Goal: Task Accomplishment & Management: Manage account settings

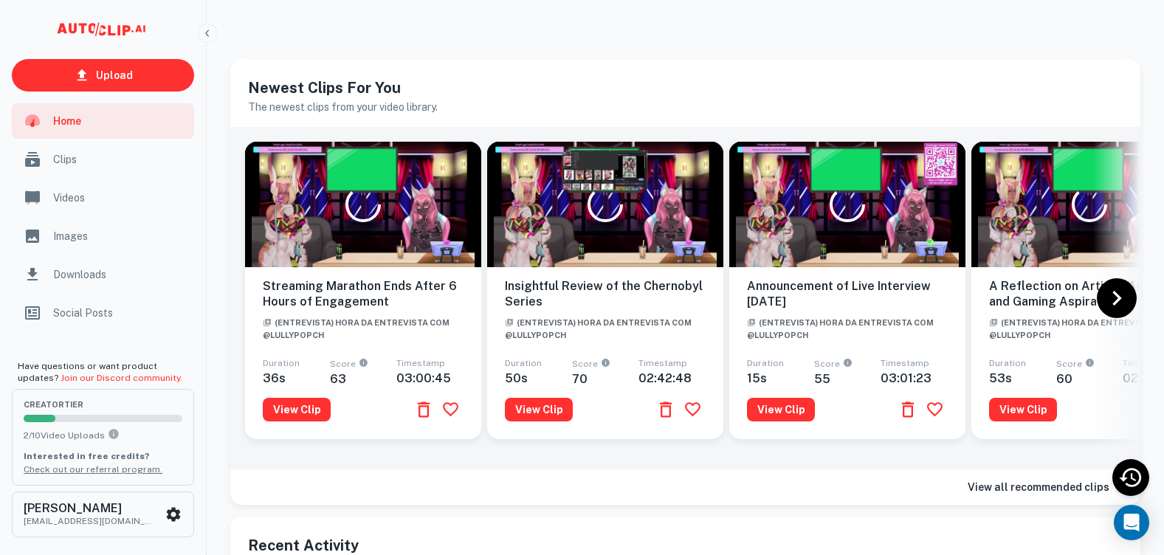
click at [440, 541] on div "Recent Activity Pick up where you left off with the most recent clips you've wo…" at bounding box center [685, 544] width 910 height 56
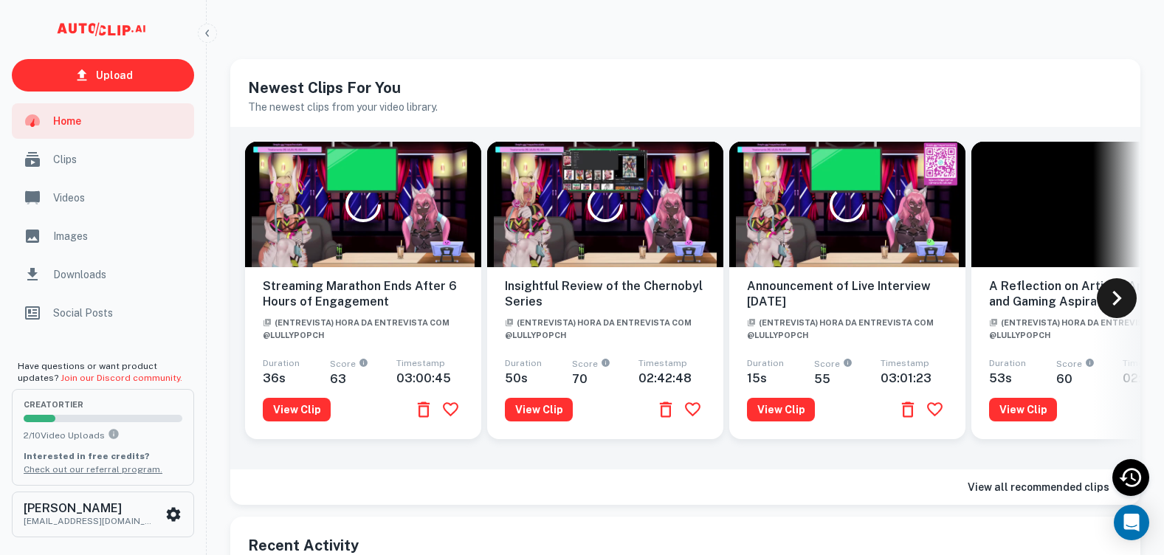
click at [1124, 297] on icon at bounding box center [1117, 298] width 30 height 30
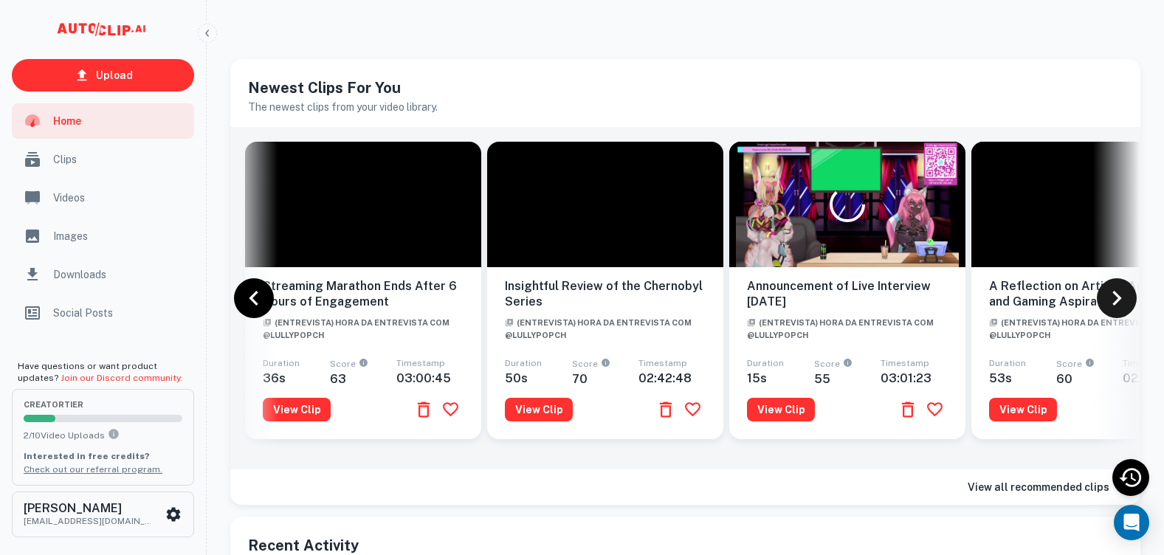
scroll to position [0, 620]
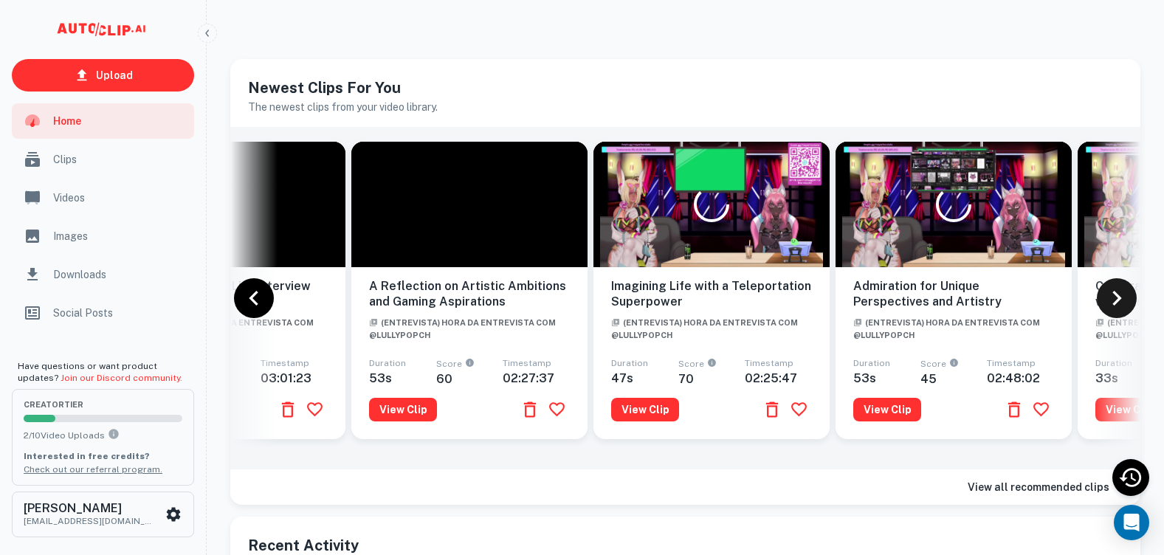
click at [1121, 298] on icon at bounding box center [1117, 298] width 30 height 30
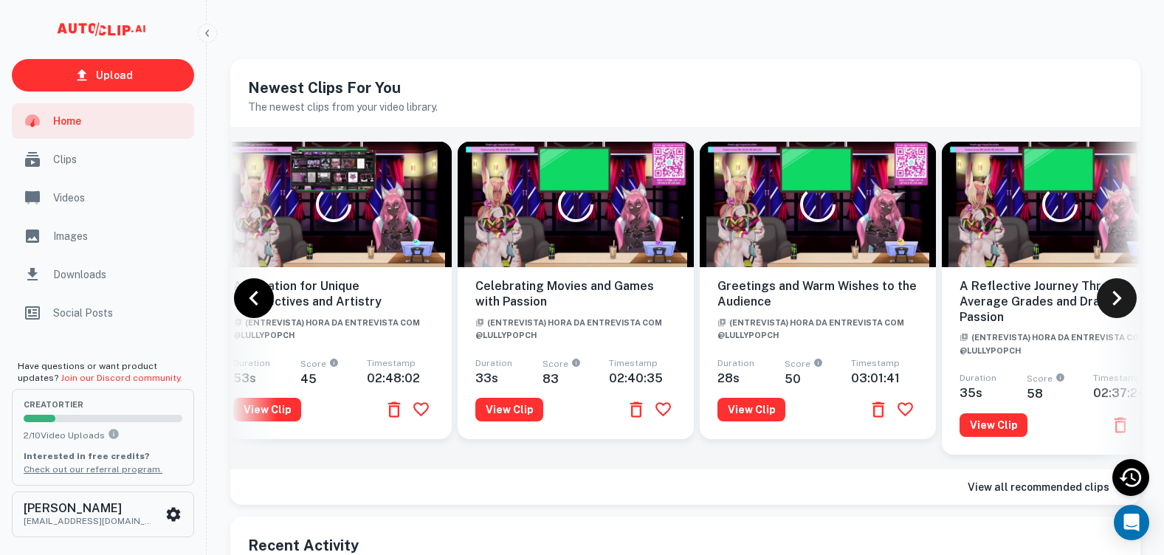
click at [1121, 298] on icon at bounding box center [1117, 298] width 30 height 30
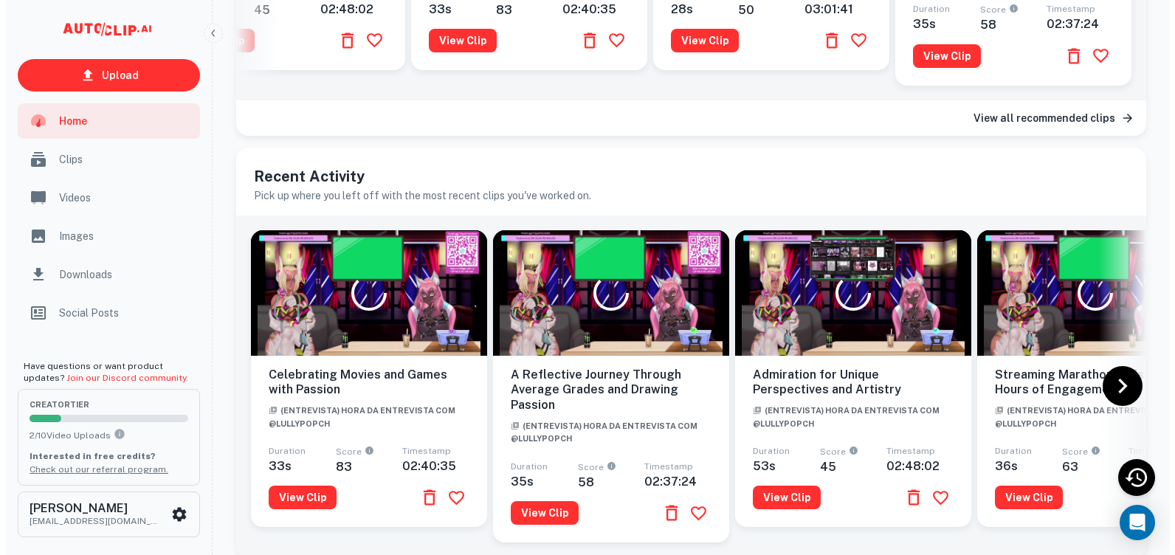
scroll to position [429, 0]
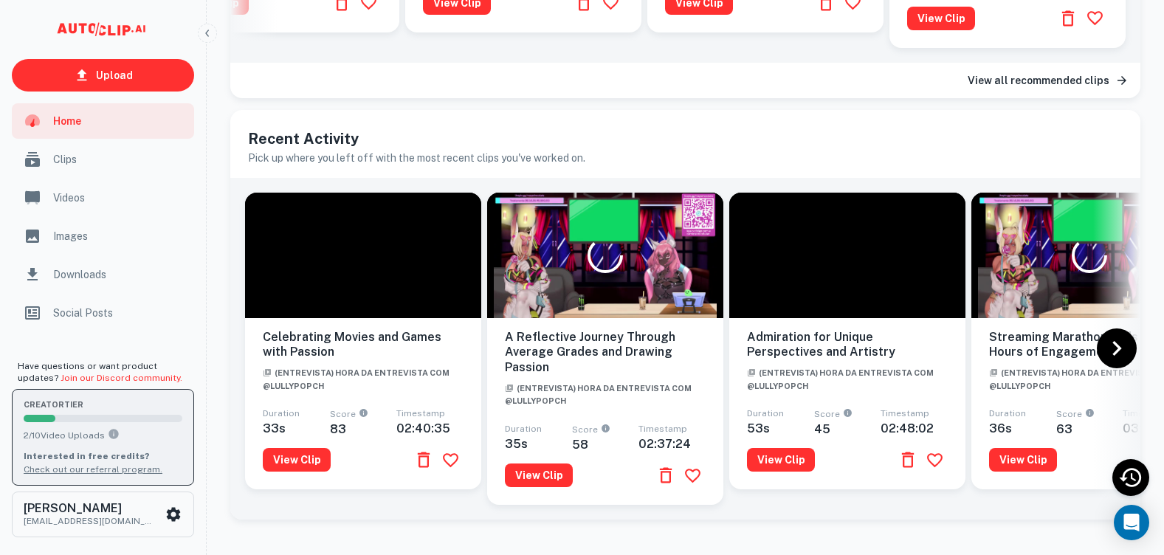
click at [80, 406] on span "creator Tier" at bounding box center [103, 405] width 159 height 8
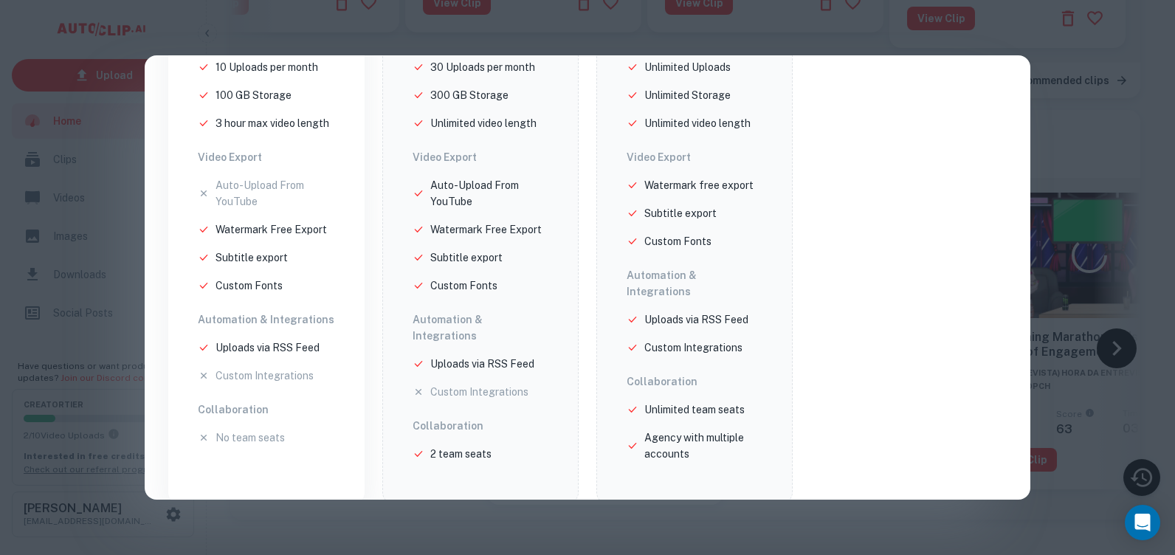
scroll to position [0, 0]
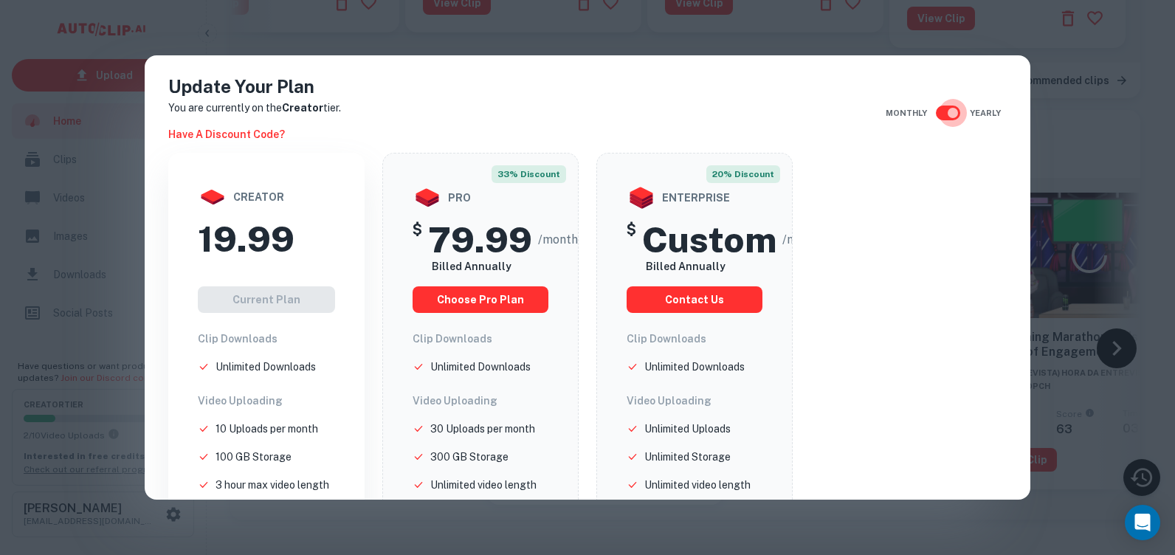
click at [944, 107] on input "checkbox" at bounding box center [952, 113] width 84 height 28
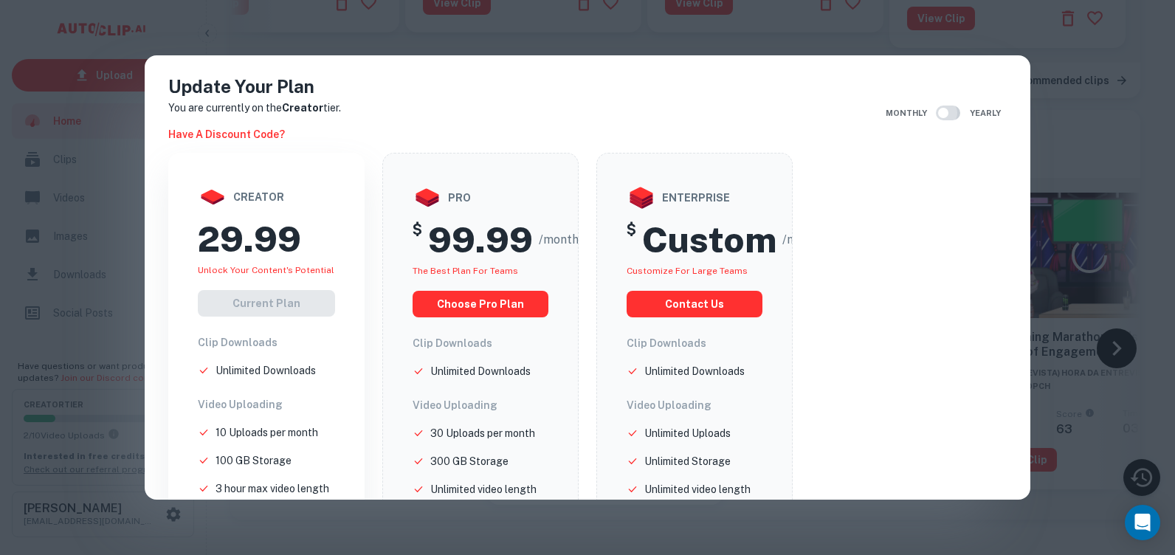
click at [944, 107] on input "checkbox" at bounding box center [943, 113] width 84 height 28
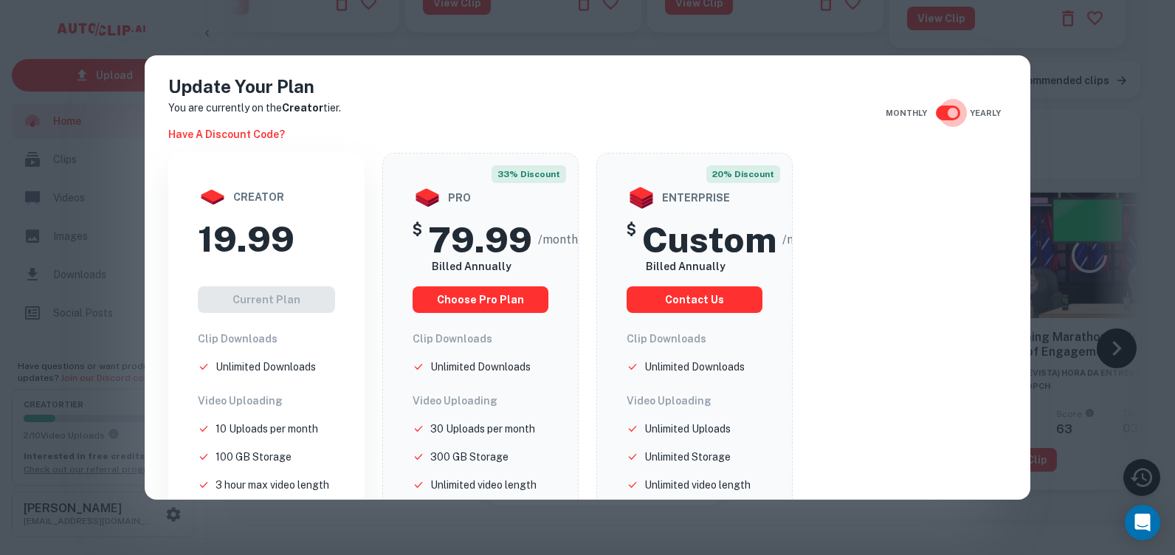
click at [944, 107] on input "checkbox" at bounding box center [952, 113] width 84 height 28
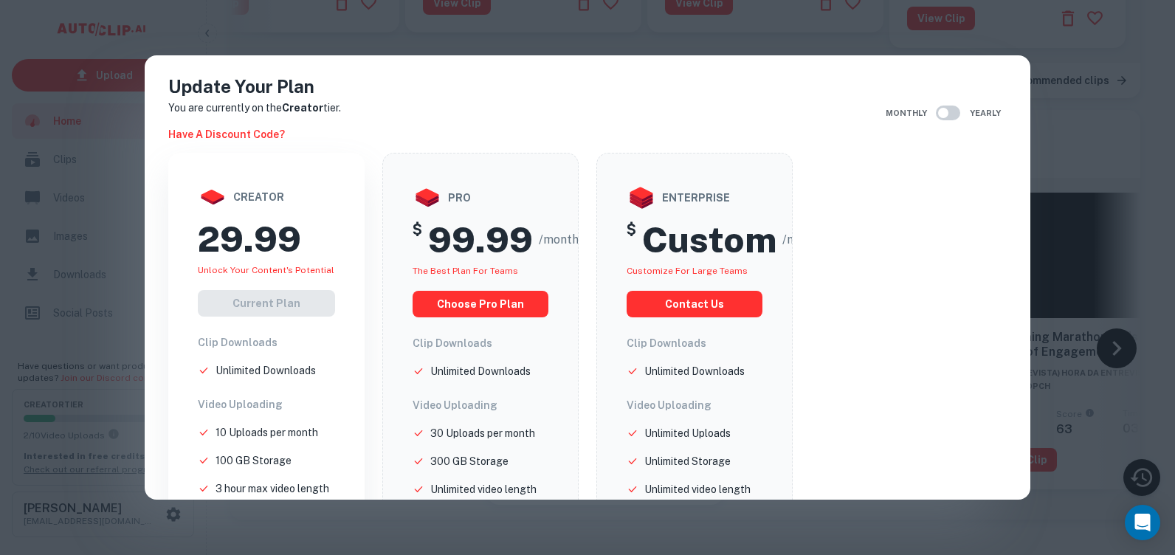
click at [944, 107] on input "checkbox" at bounding box center [943, 113] width 84 height 28
checkbox input "true"
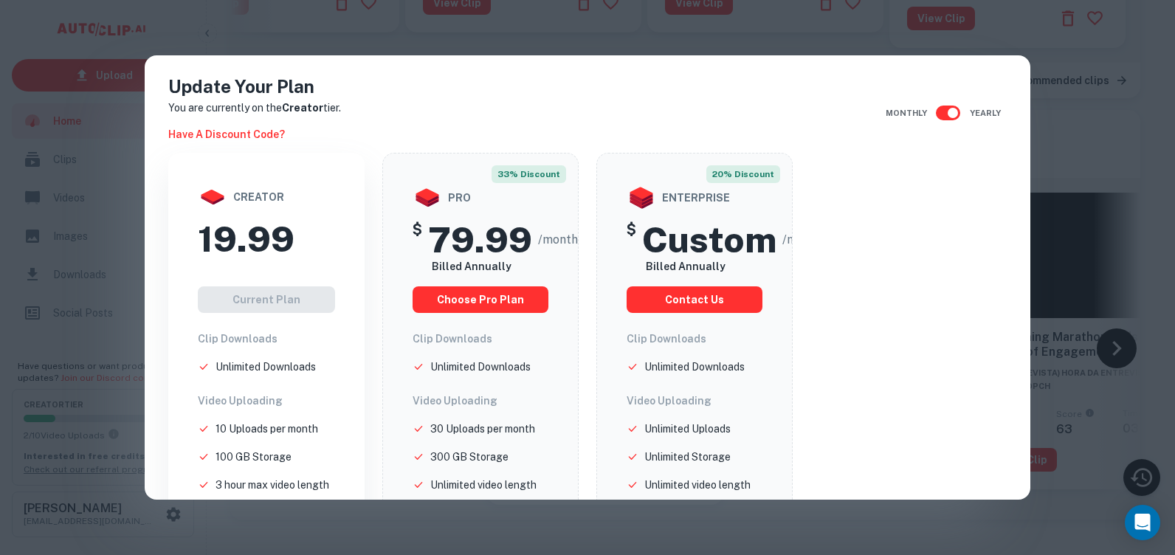
click at [1096, 273] on div "Update Your Plan You are currently on the Creator tier. Have a discount code? M…" at bounding box center [587, 277] width 1175 height 555
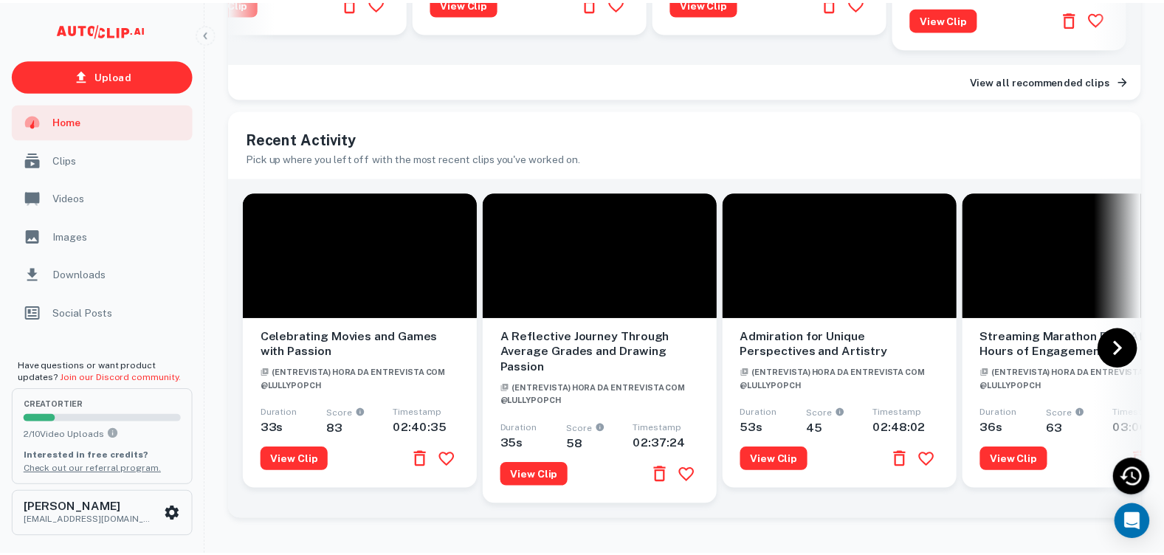
scroll to position [0, 1292]
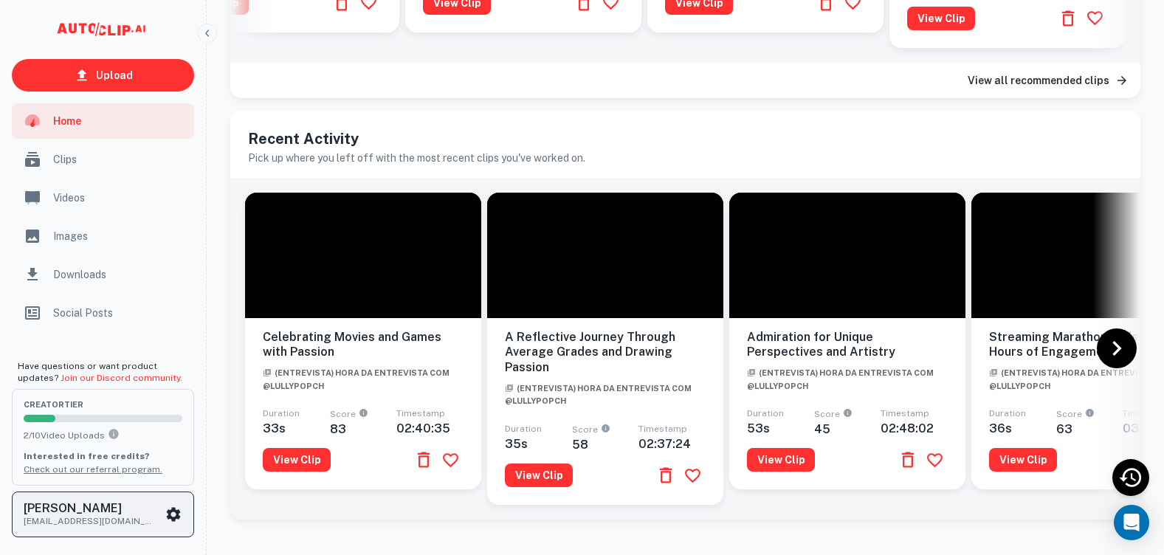
click at [154, 512] on h6 "[PERSON_NAME]" at bounding box center [90, 508] width 133 height 12
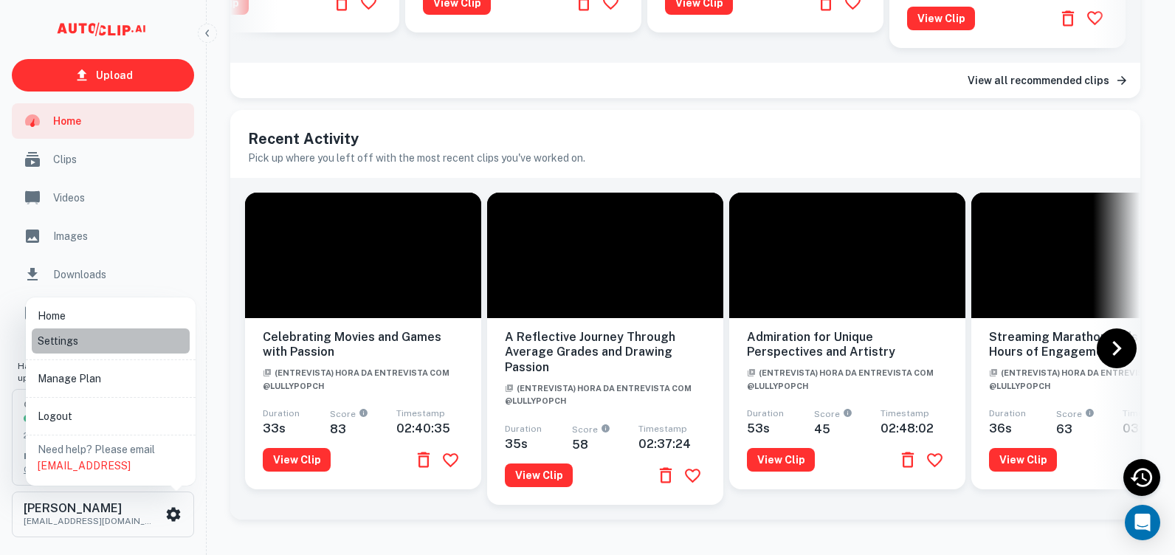
click at [66, 345] on li "Settings" at bounding box center [111, 340] width 158 height 25
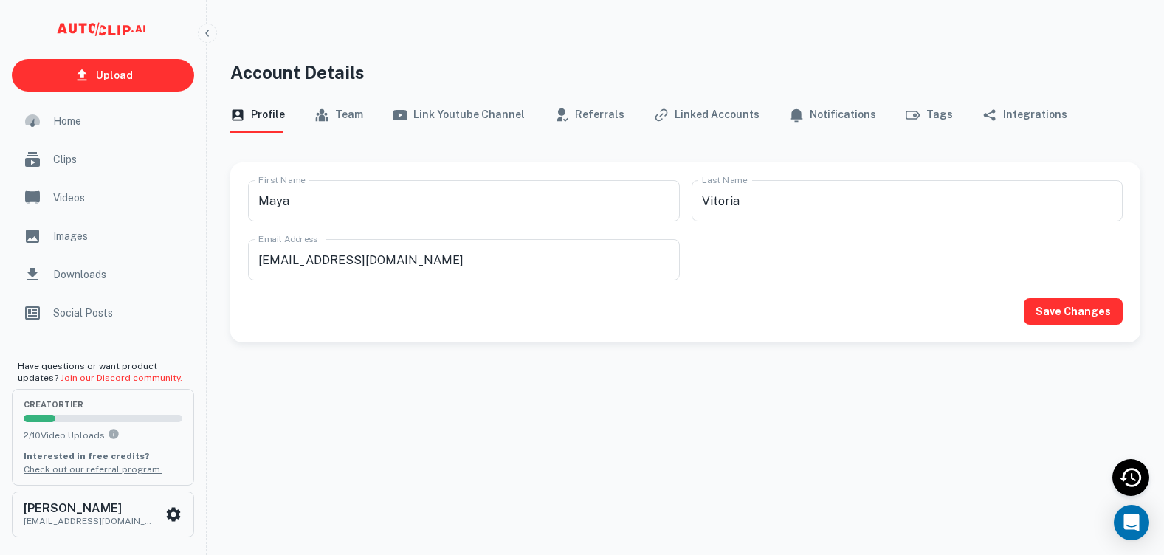
click at [339, 115] on button "Team" at bounding box center [338, 114] width 49 height 35
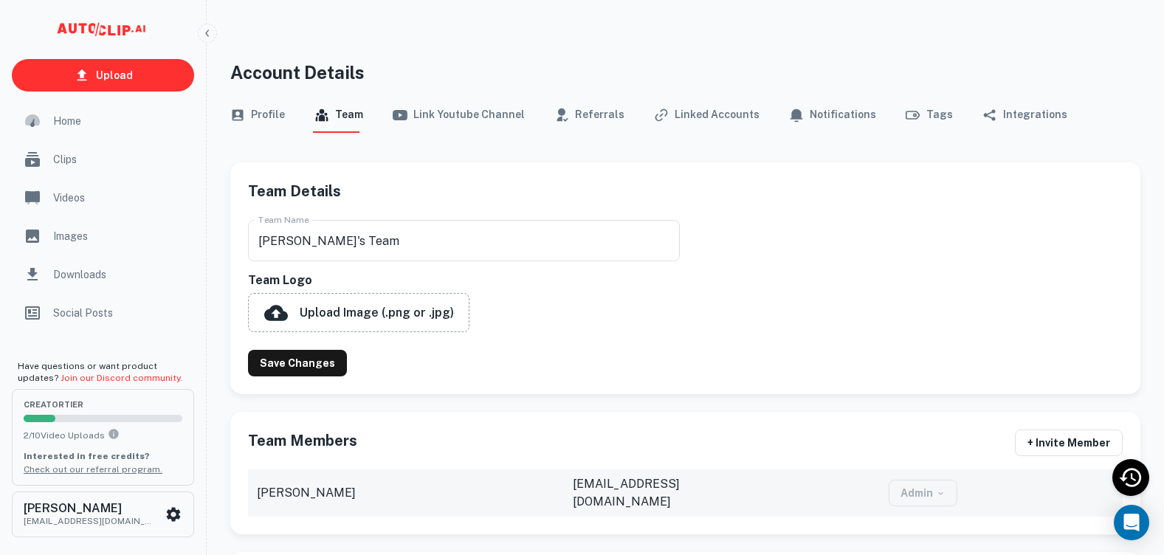
click at [807, 113] on button "Notifications" at bounding box center [832, 114] width 87 height 35
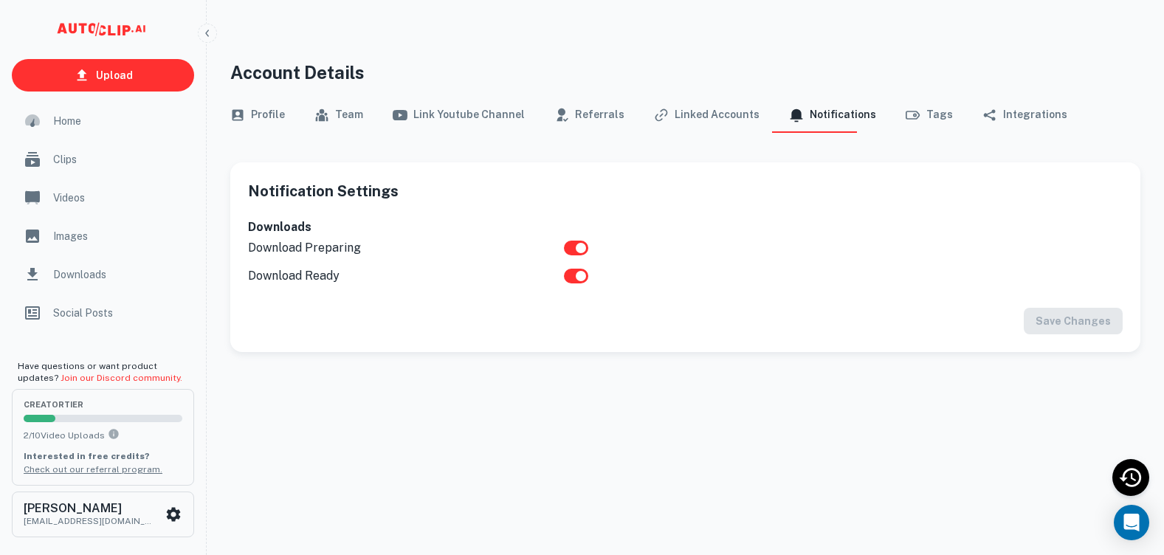
click at [905, 118] on icon "button" at bounding box center [912, 115] width 15 height 15
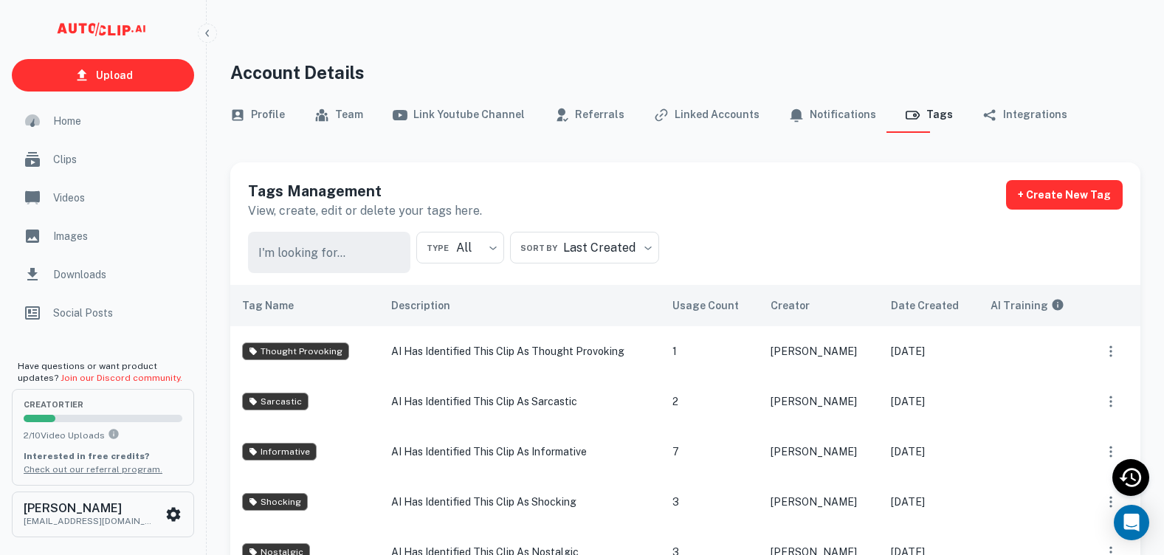
click at [985, 122] on button "Integrations" at bounding box center [1024, 114] width 85 height 35
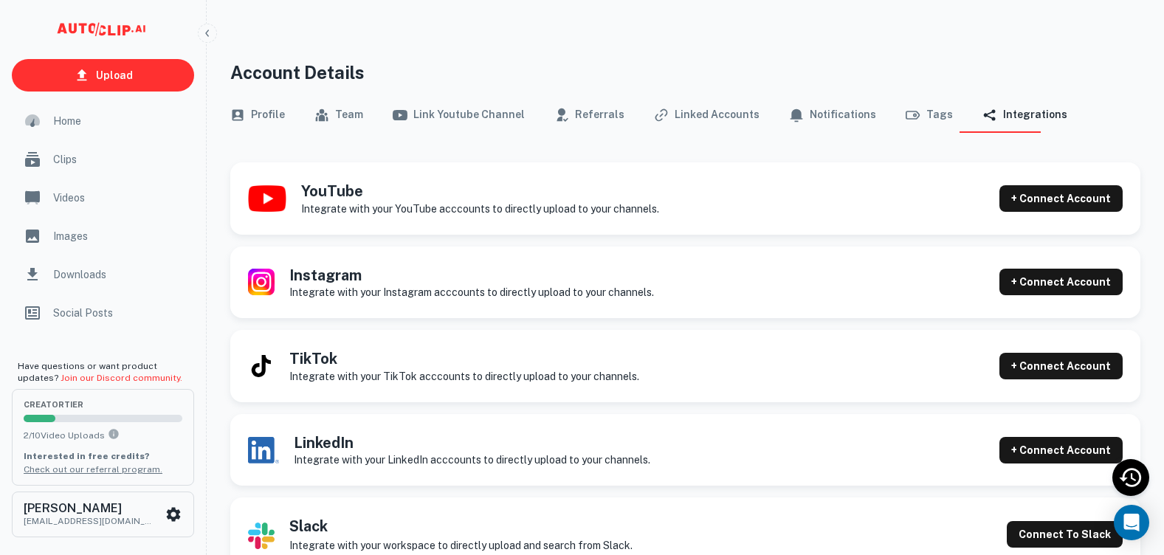
click at [448, 106] on button "Link Youtube Channel" at bounding box center [459, 114] width 132 height 35
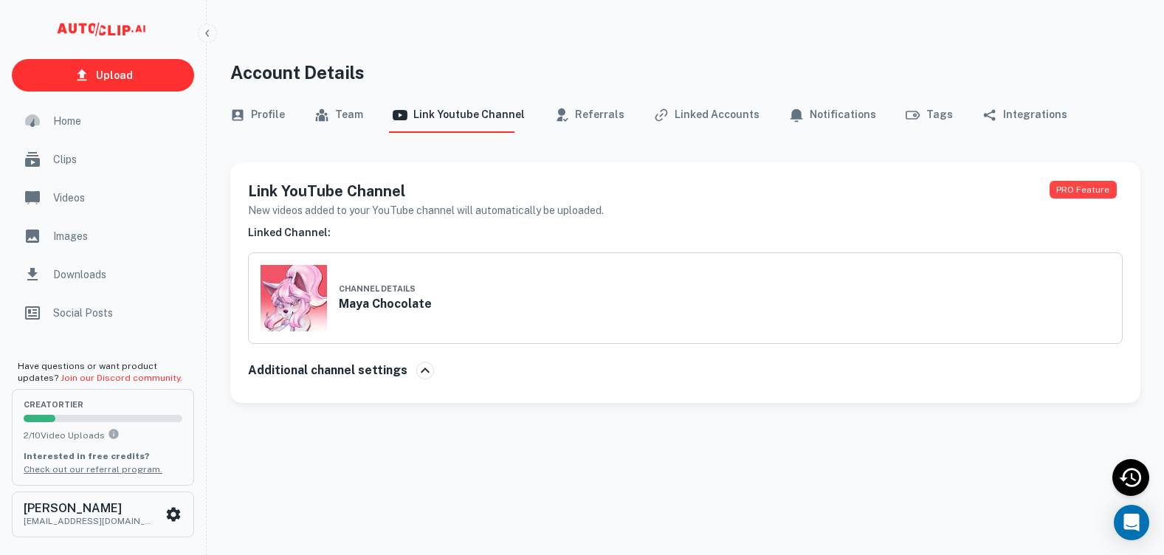
click at [356, 108] on button "Team" at bounding box center [338, 114] width 49 height 35
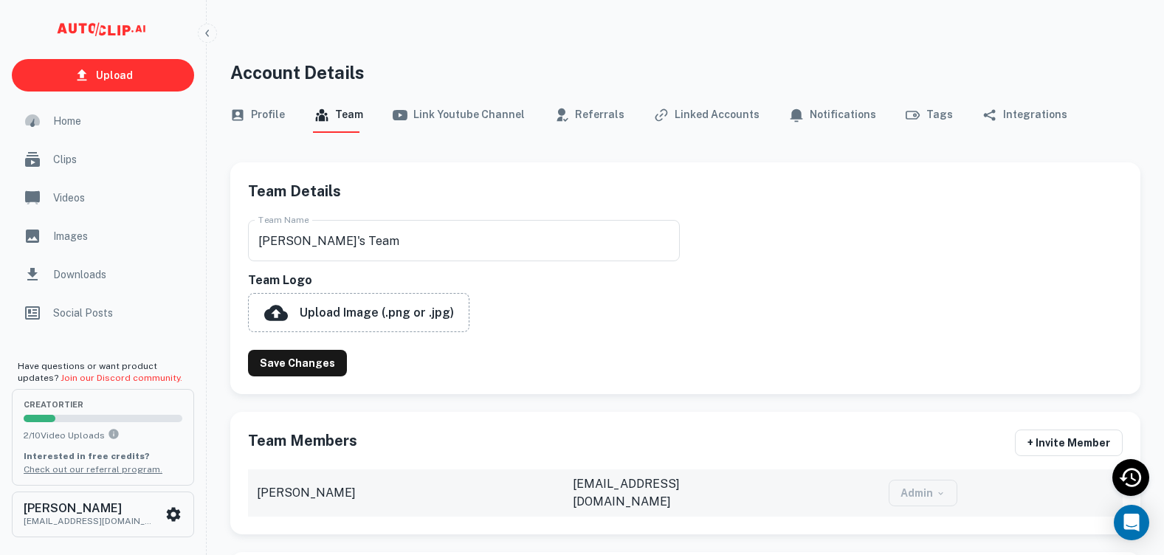
click at [452, 115] on button "Link Youtube Channel" at bounding box center [459, 114] width 132 height 35
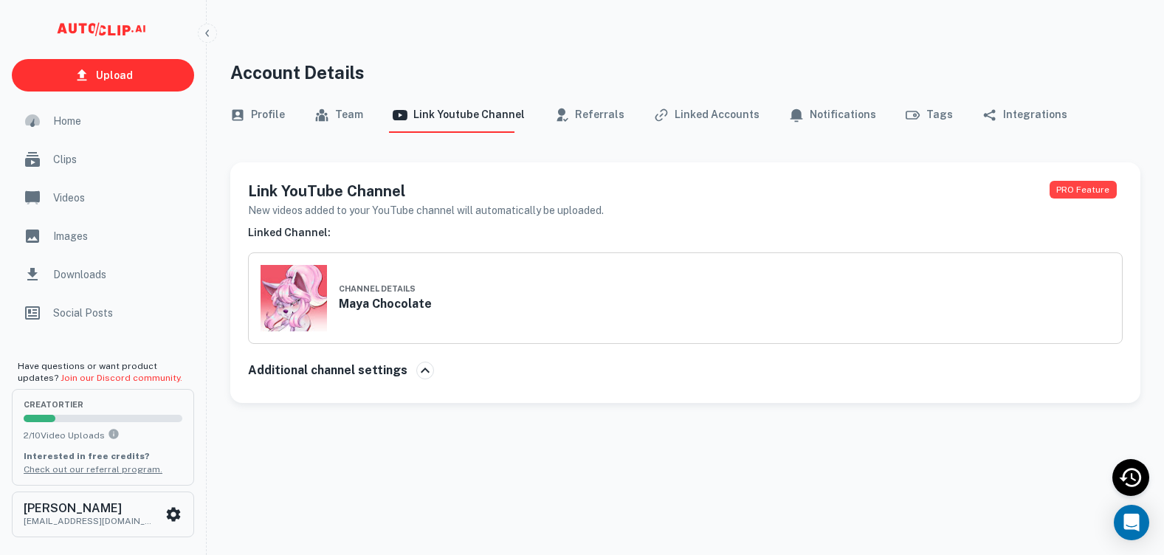
click at [356, 115] on button "Team" at bounding box center [338, 114] width 49 height 35
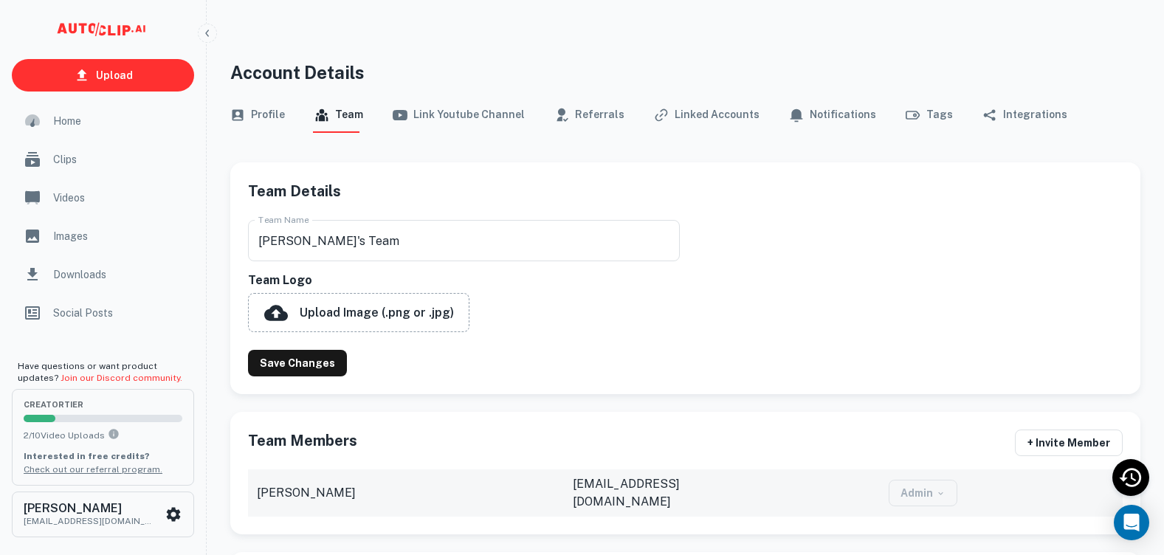
click at [257, 119] on button "Profile" at bounding box center [257, 114] width 55 height 35
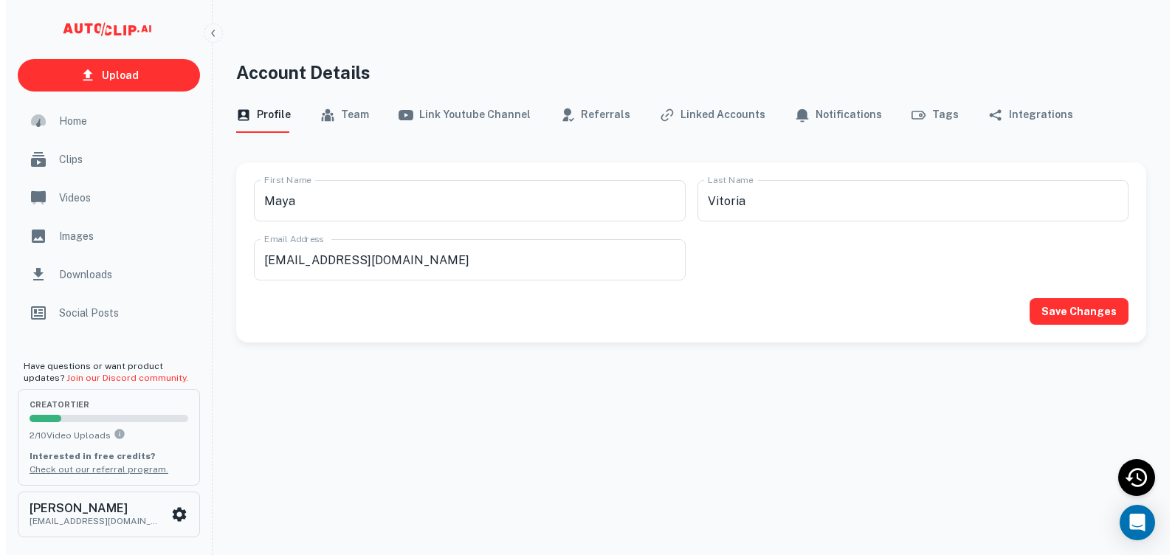
scroll to position [12, 0]
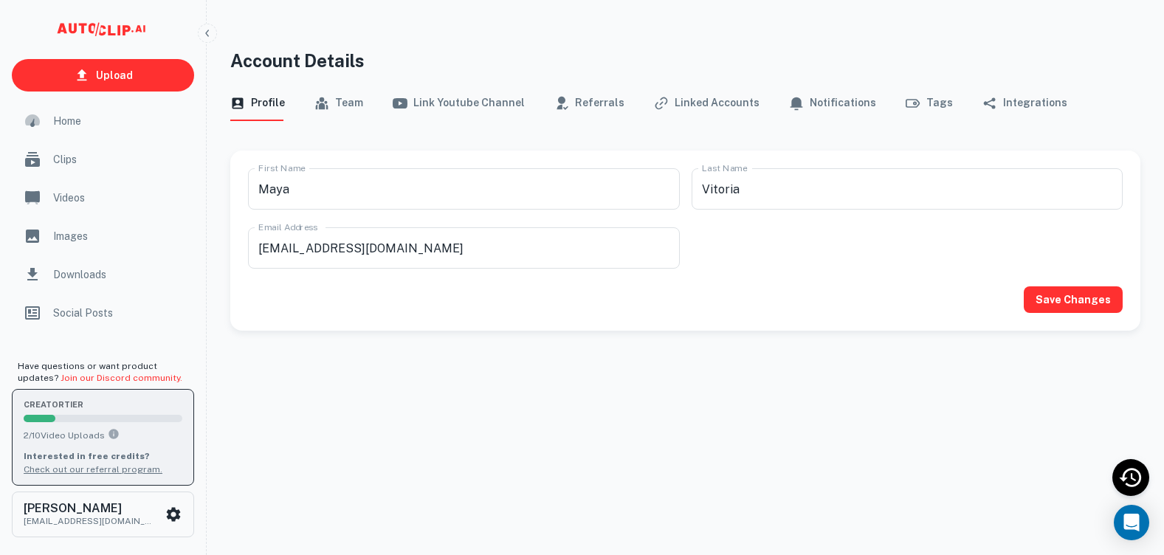
click at [156, 423] on div "creator Tier 2 / 10 Video Uploads Interested in free credits? Check out our ref…" at bounding box center [103, 436] width 159 height 77
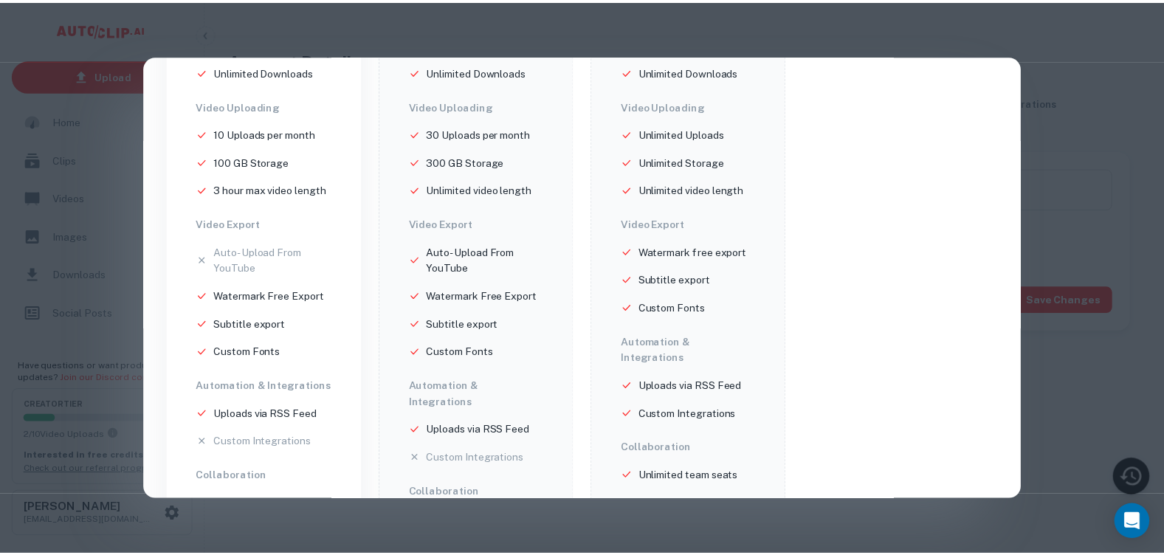
scroll to position [362, 0]
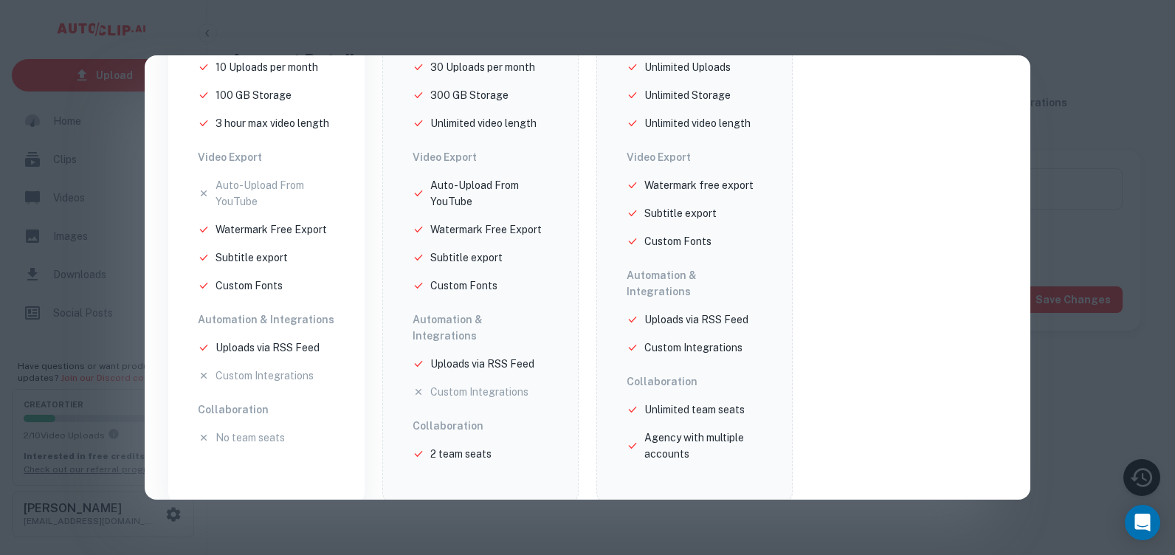
drag, startPoint x: 874, startPoint y: 530, endPoint x: 855, endPoint y: 522, distance: 19.9
click at [873, 529] on div "Update Your Plan You are currently on the Creator tier. Have a discount code? M…" at bounding box center [587, 277] width 1175 height 555
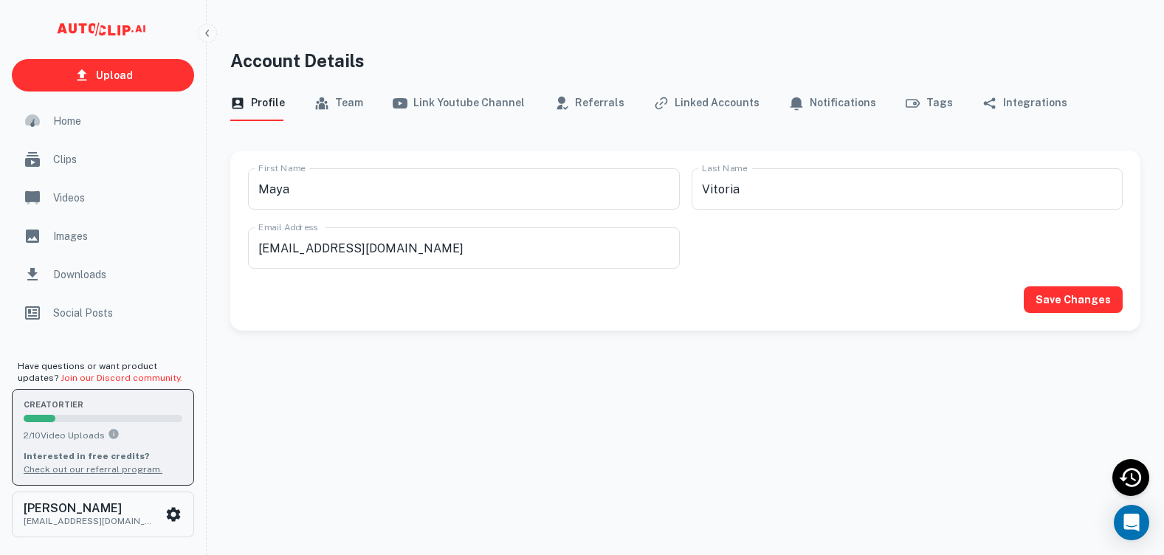
click at [62, 470] on link "Check out our referral program." at bounding box center [93, 469] width 139 height 10
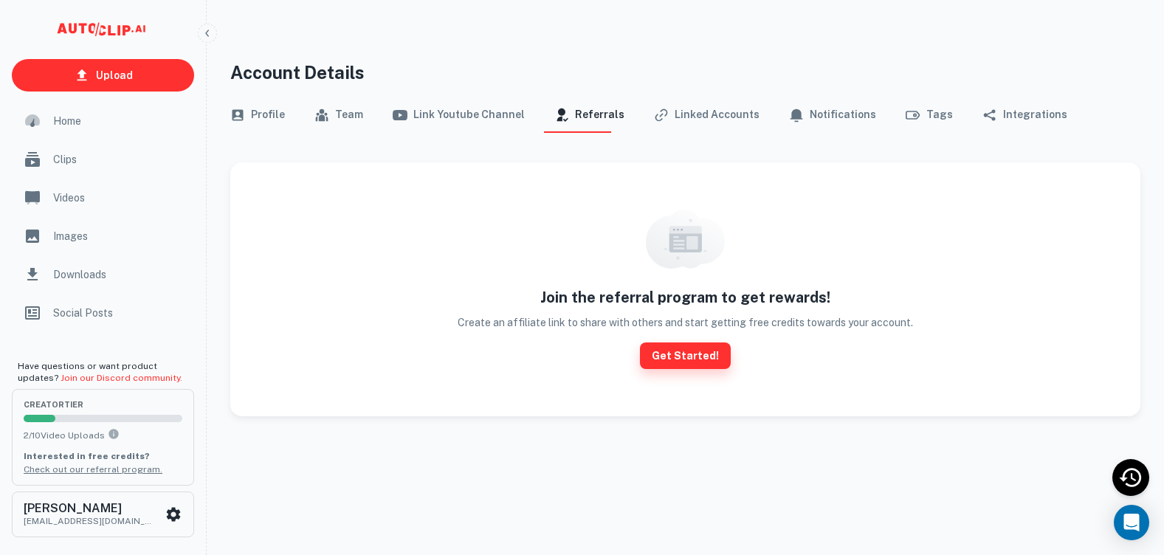
scroll to position [12, 0]
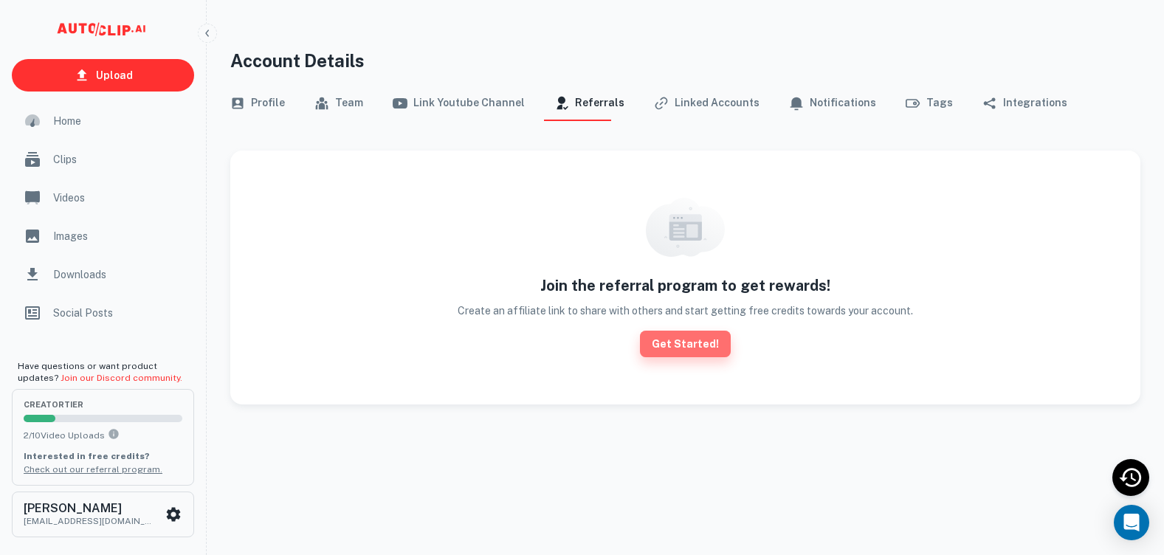
click at [708, 349] on button "Get Started!" at bounding box center [685, 344] width 91 height 27
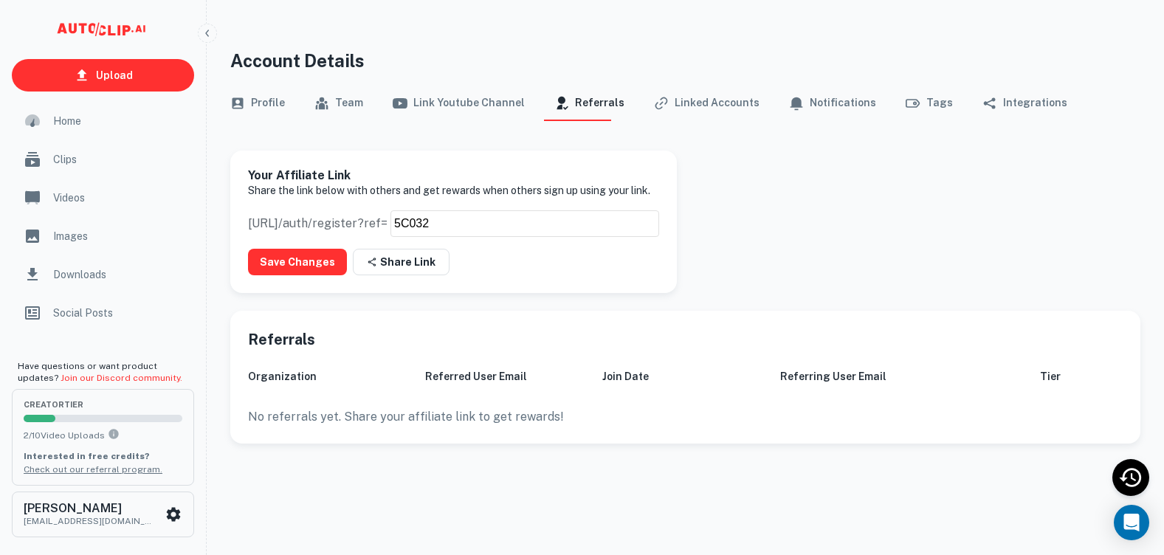
click at [701, 106] on button "Linked Accounts" at bounding box center [707, 103] width 106 height 35
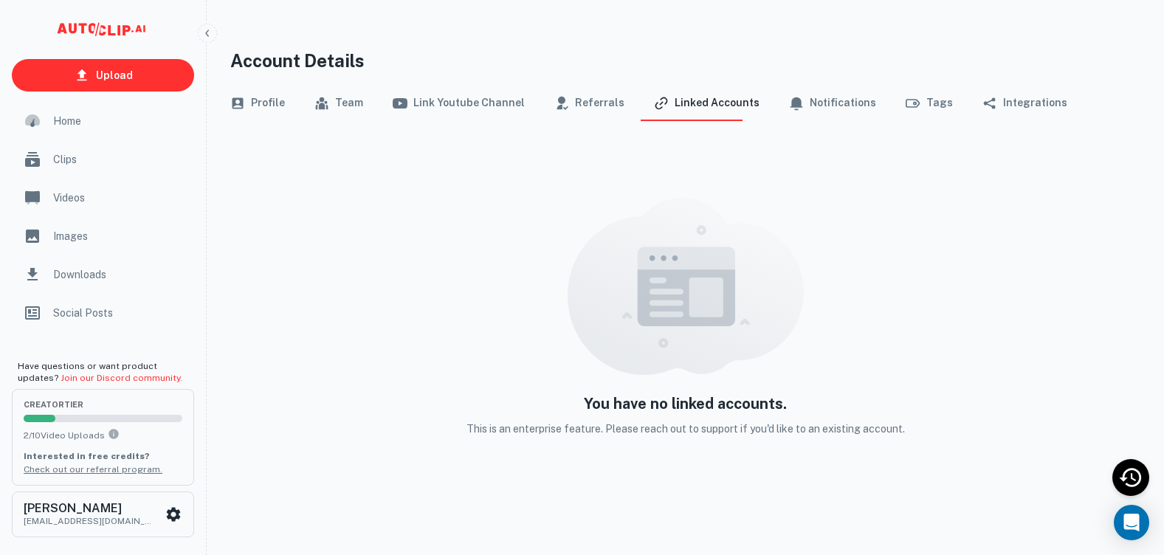
click at [846, 112] on button "Notifications" at bounding box center [832, 103] width 87 height 35
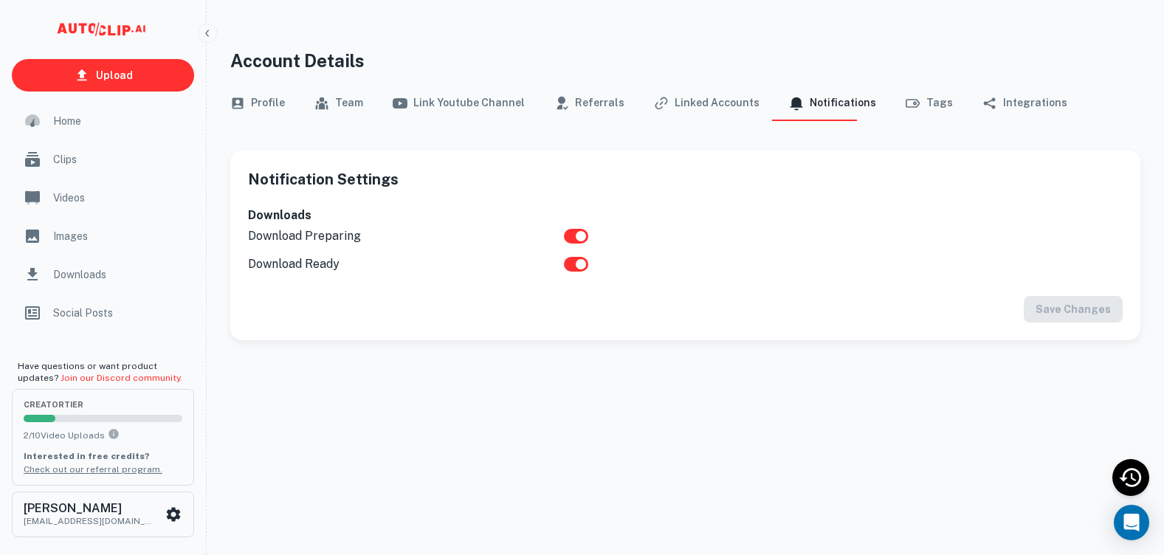
click at [920, 117] on button "Tags" at bounding box center [928, 103] width 47 height 35
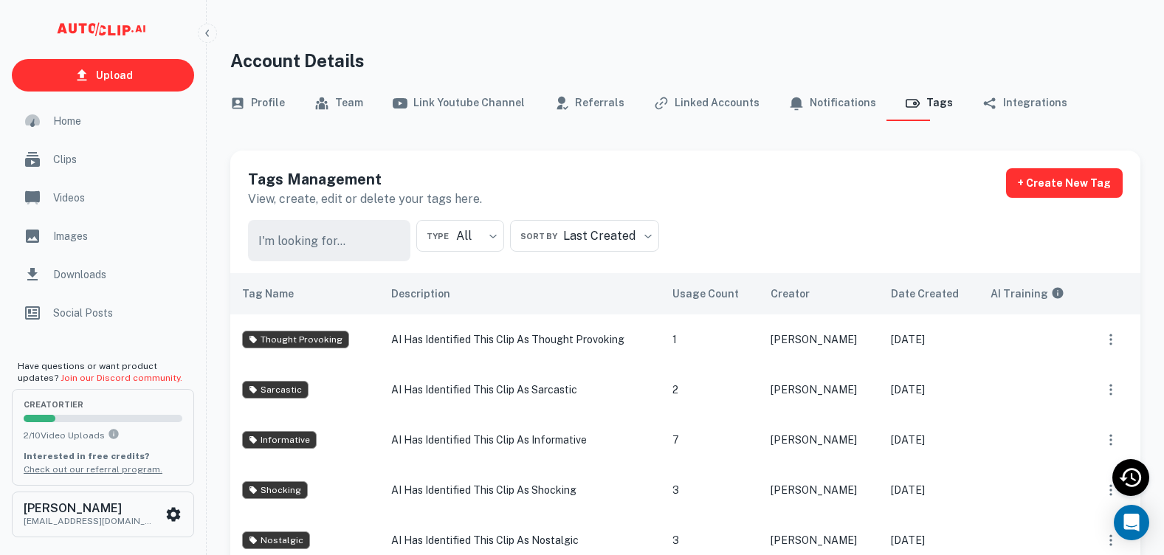
click at [982, 115] on button "Integrations" at bounding box center [1024, 103] width 85 height 35
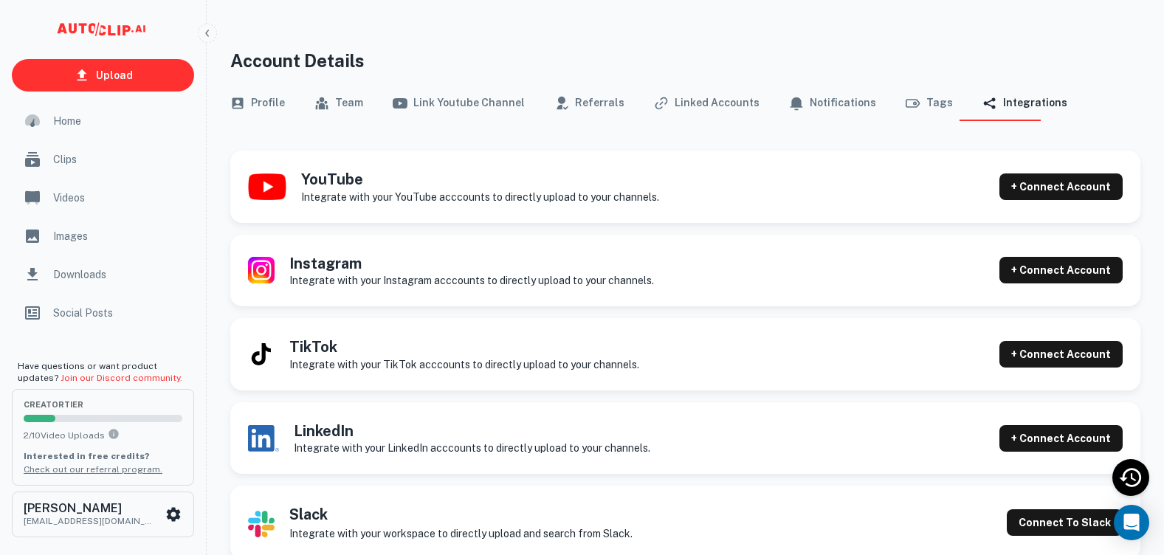
click at [275, 103] on button "Profile" at bounding box center [257, 103] width 55 height 35
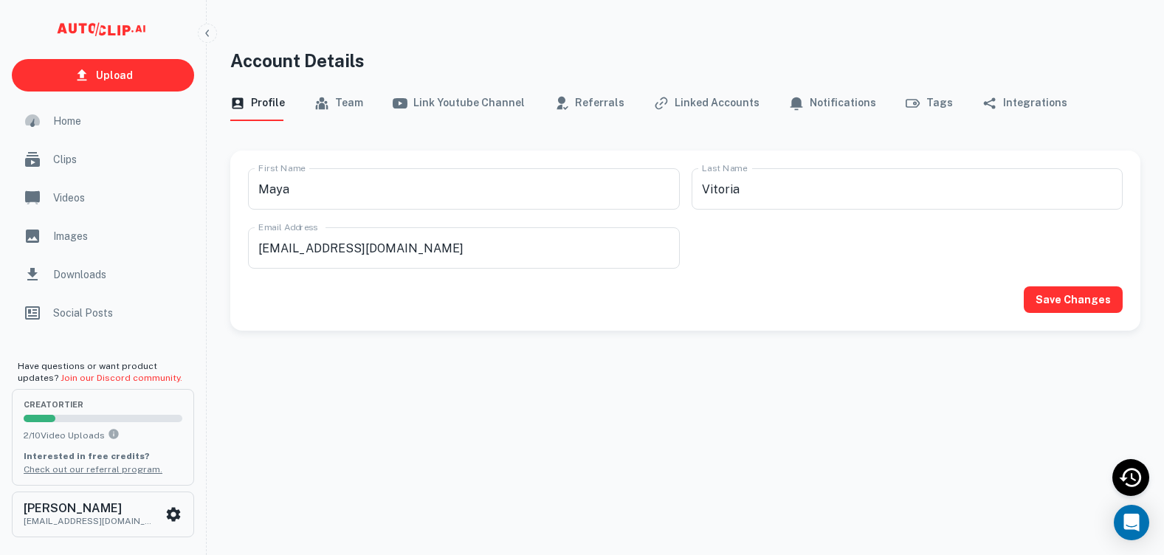
click at [350, 101] on button "Team" at bounding box center [338, 103] width 49 height 35
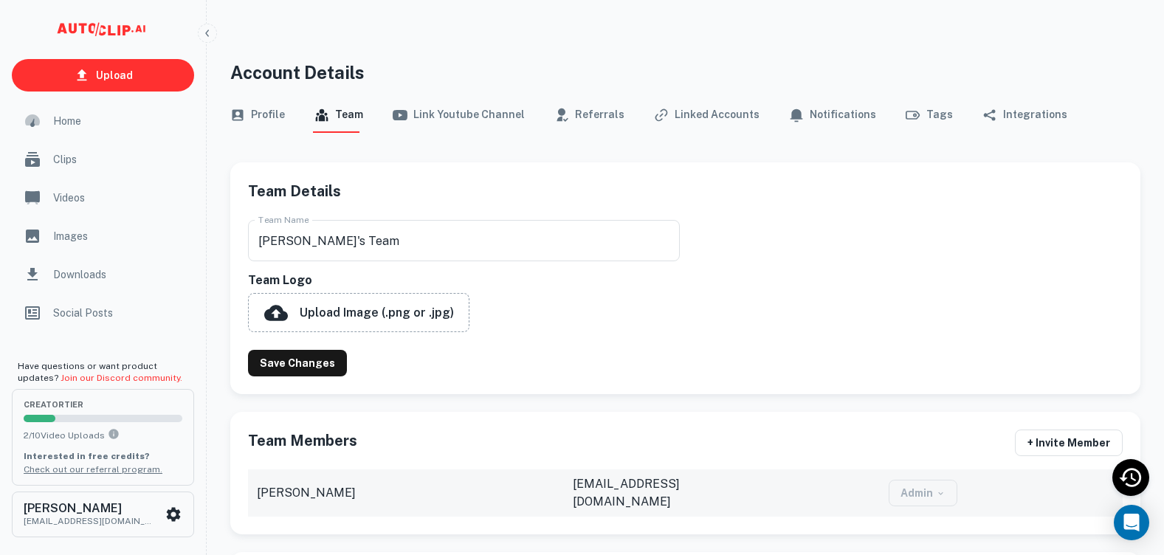
click at [448, 120] on button "Link Youtube Channel" at bounding box center [459, 114] width 132 height 35
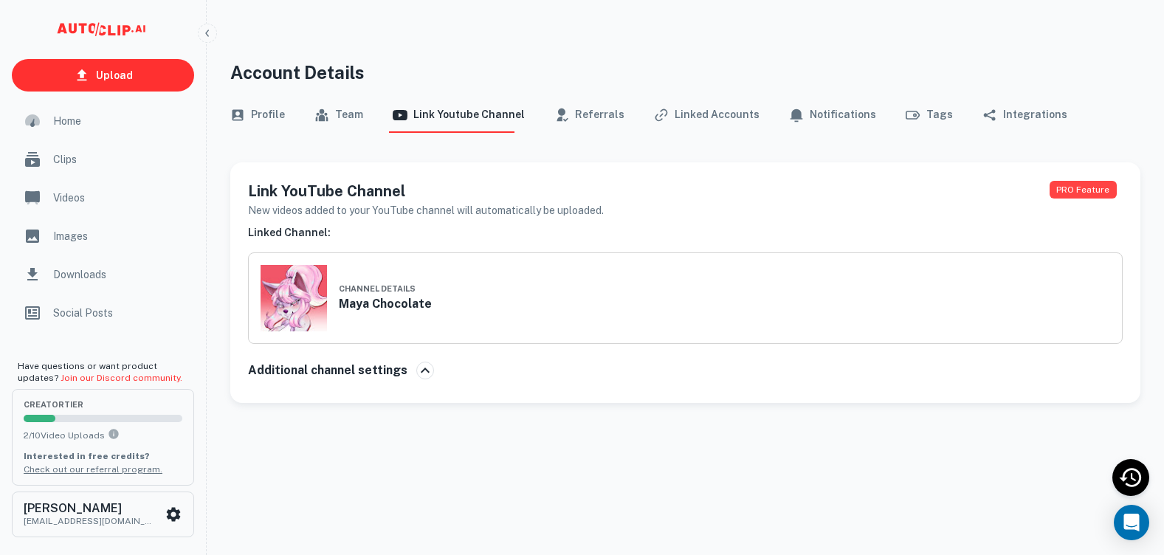
click at [629, 122] on div "Profile Team Link Youtube Channel Referrals Linked Accounts Notifications Tags …" at bounding box center [685, 114] width 910 height 35
click at [581, 118] on button "Referrals" at bounding box center [589, 114] width 70 height 35
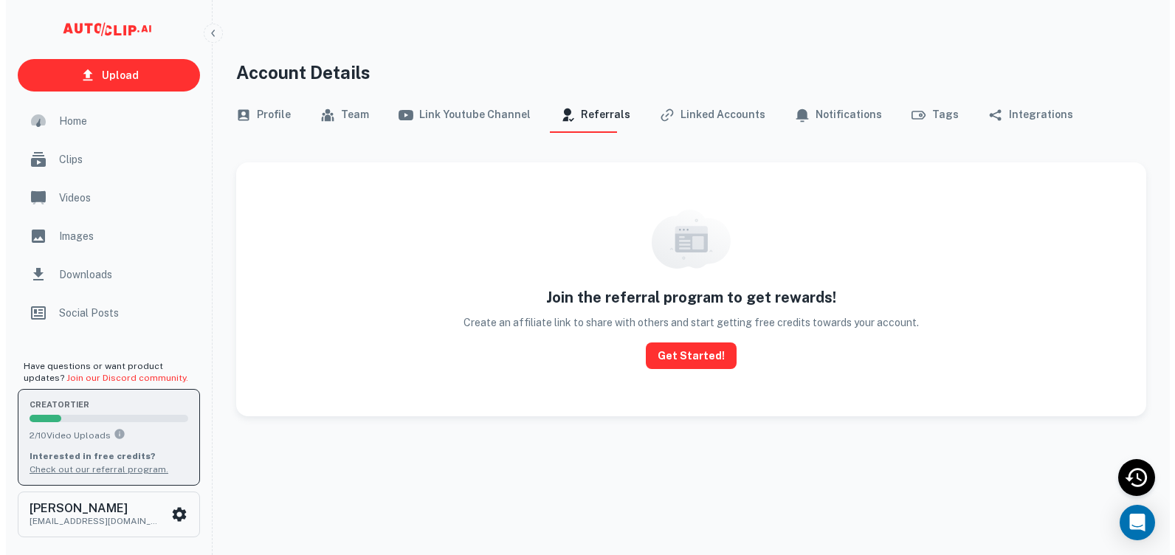
scroll to position [12, 0]
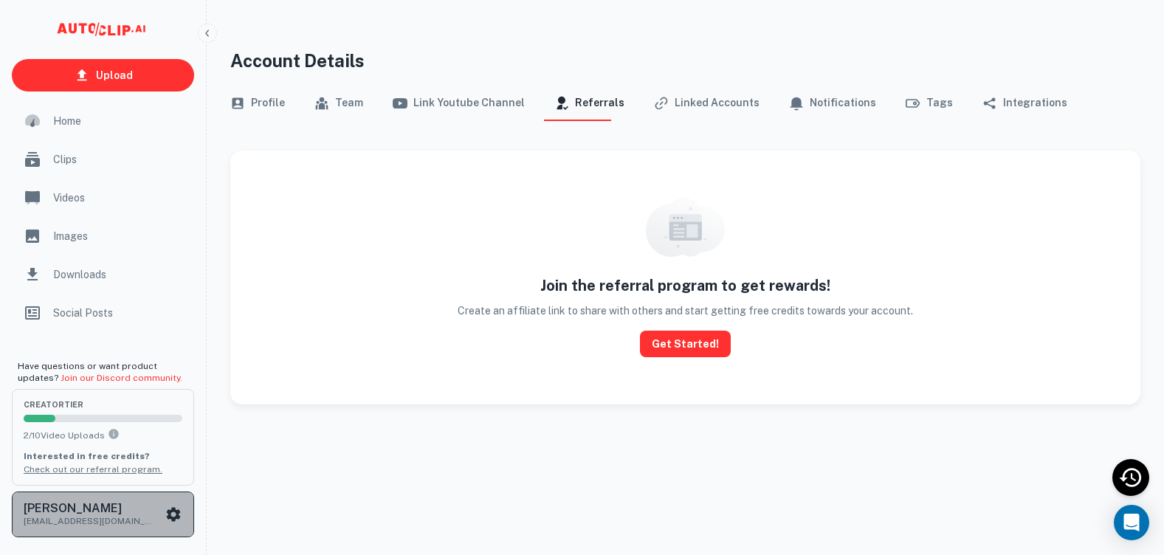
click at [176, 514] on icon "scrollable content" at bounding box center [174, 514] width 14 height 14
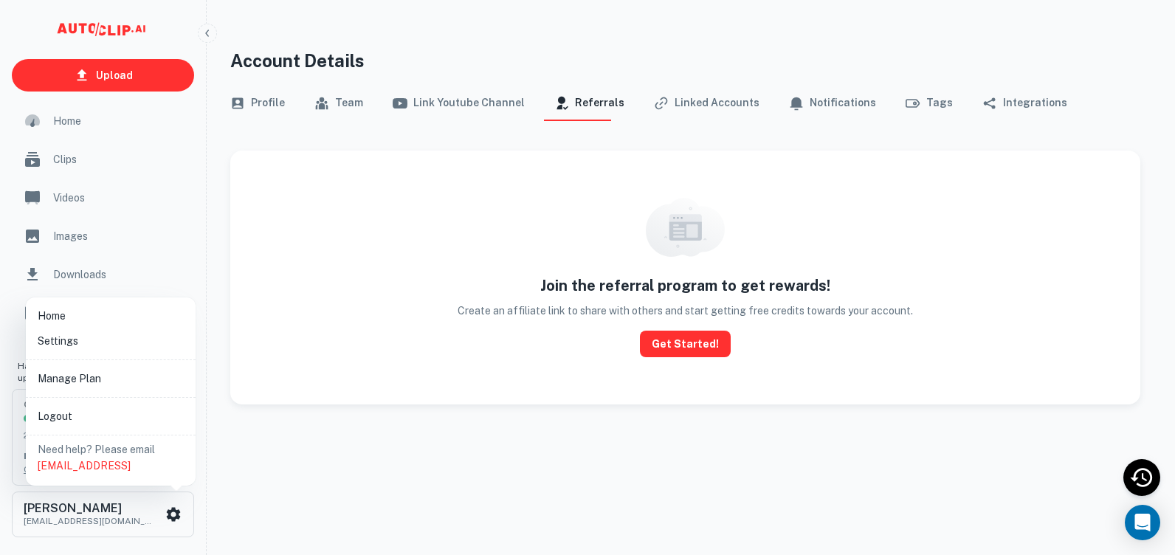
click at [100, 380] on li "Manage Plan" at bounding box center [111, 378] width 158 height 25
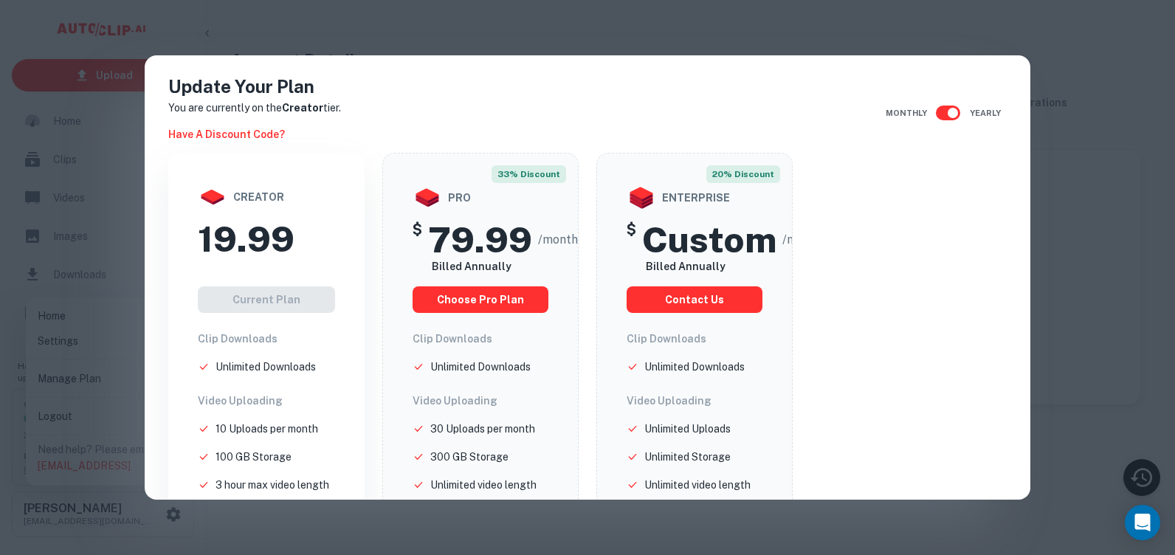
click at [239, 139] on h6 "Have a discount code?" at bounding box center [226, 134] width 117 height 16
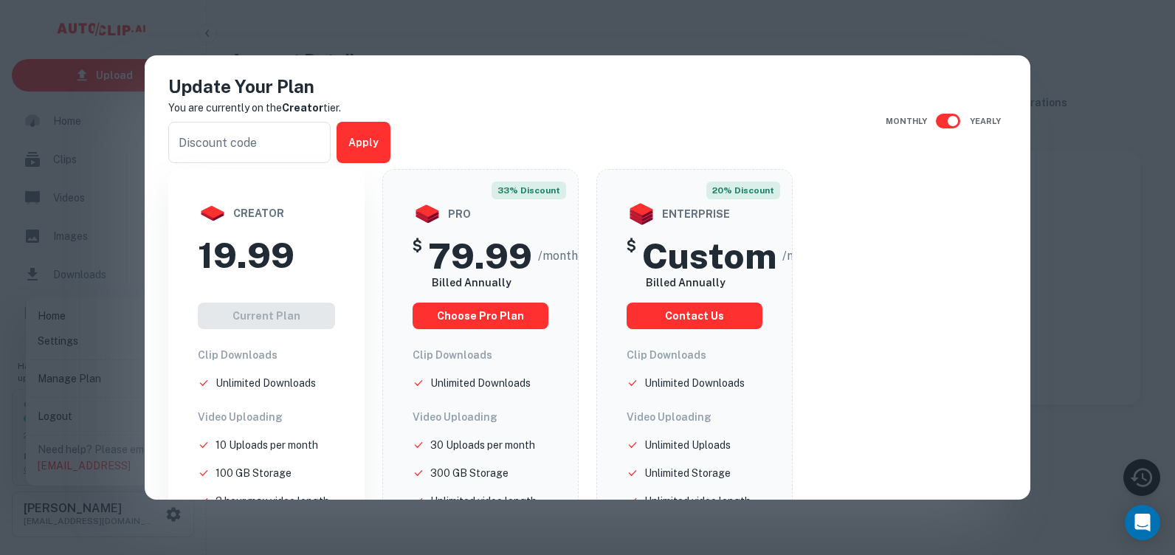
click at [486, 138] on div "Update Your Plan You are currently on the Creator tier. ​ Apply Monthly Yearly" at bounding box center [587, 121] width 850 height 96
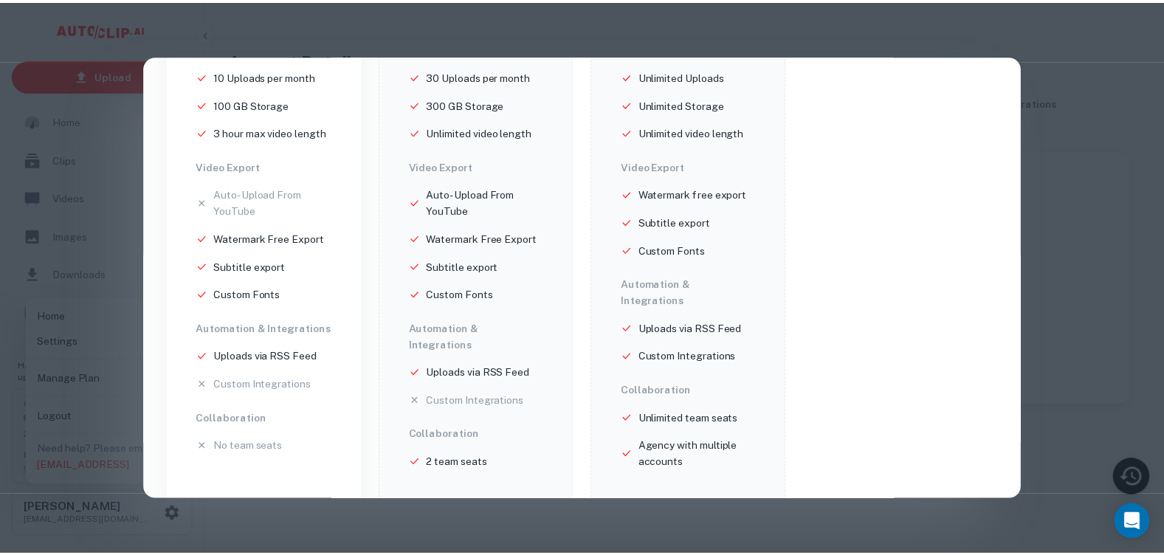
scroll to position [378, 0]
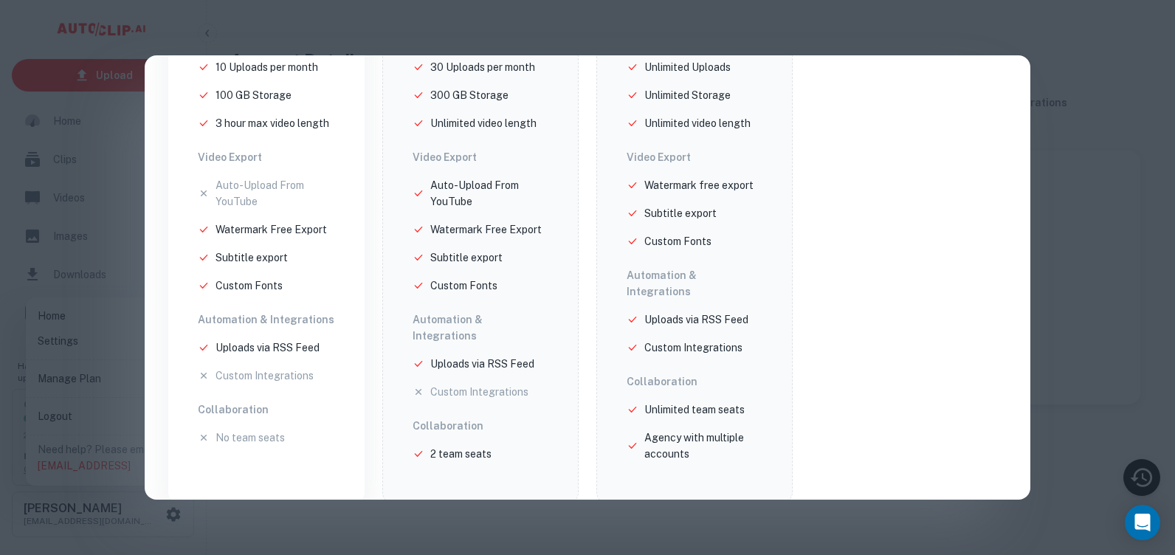
click at [305, 513] on div "Update Your Plan You are currently on the Creator tier. ​ Apply Monthly Yearly …" at bounding box center [587, 277] width 1175 height 555
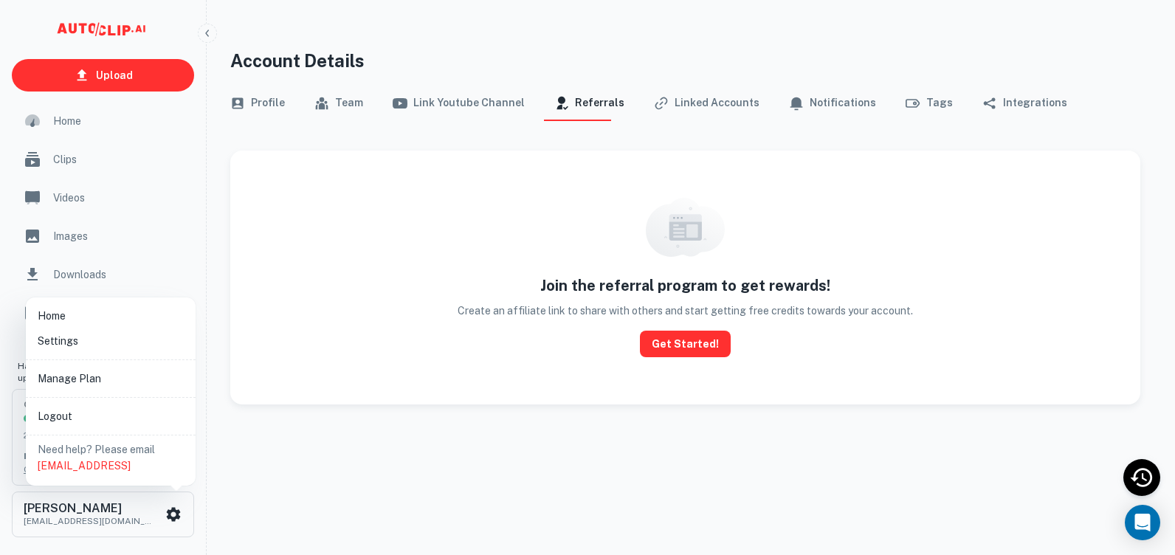
click at [236, 135] on div at bounding box center [587, 277] width 1175 height 555
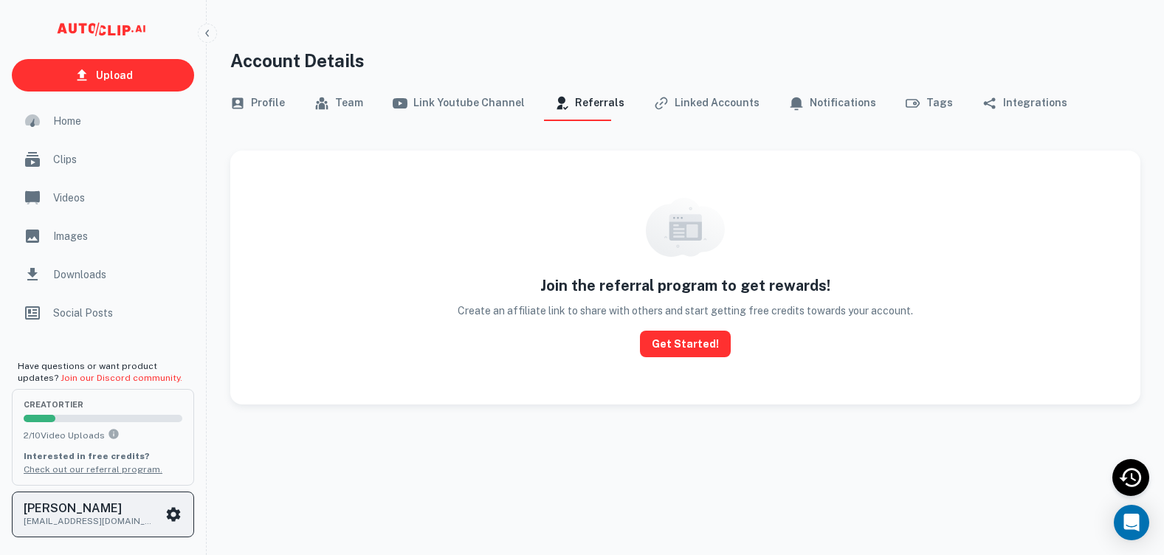
click at [177, 514] on icon "scrollable content" at bounding box center [174, 514] width 14 height 14
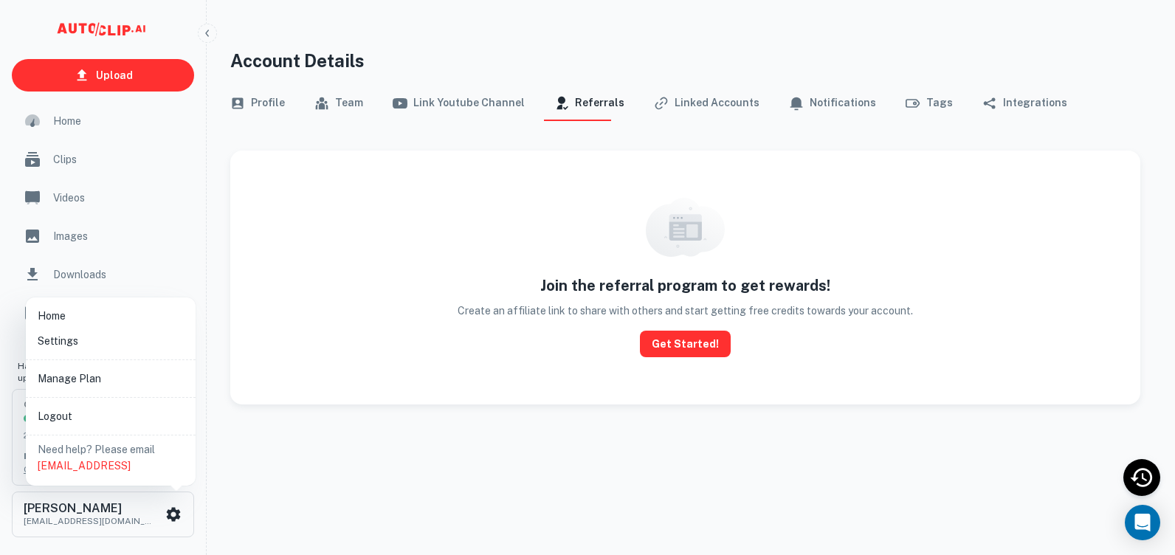
click at [260, 98] on div at bounding box center [587, 277] width 1175 height 555
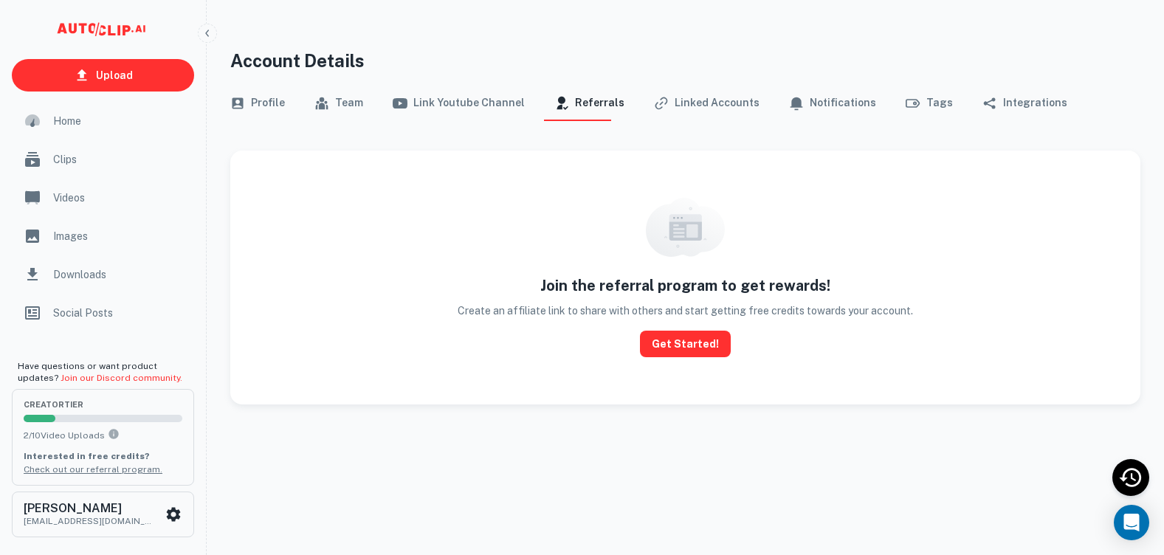
click at [265, 107] on button "Profile" at bounding box center [257, 103] width 55 height 35
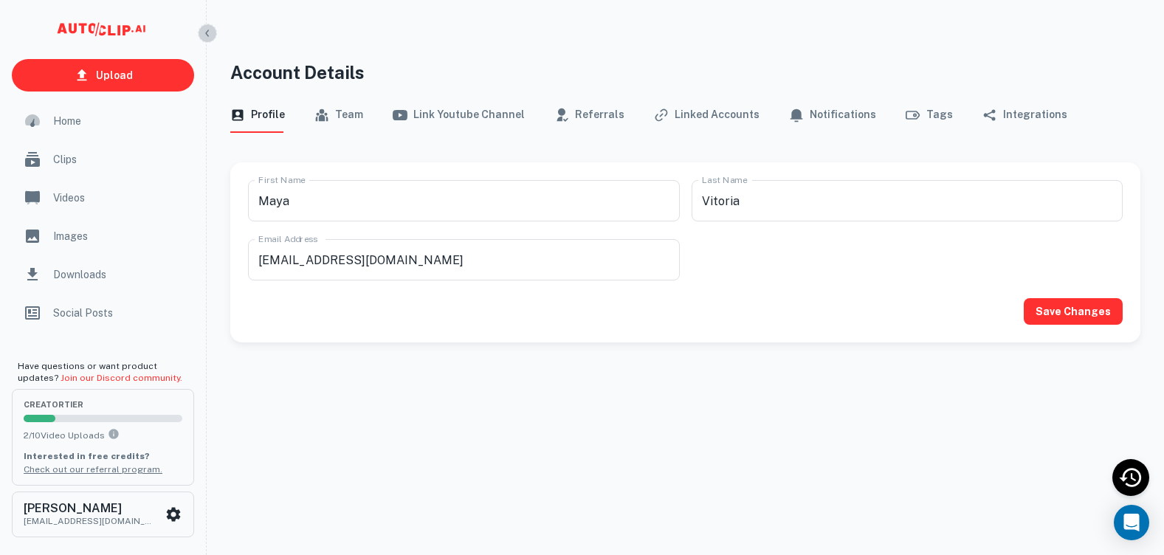
click at [205, 37] on icon "button" at bounding box center [207, 33] width 12 height 12
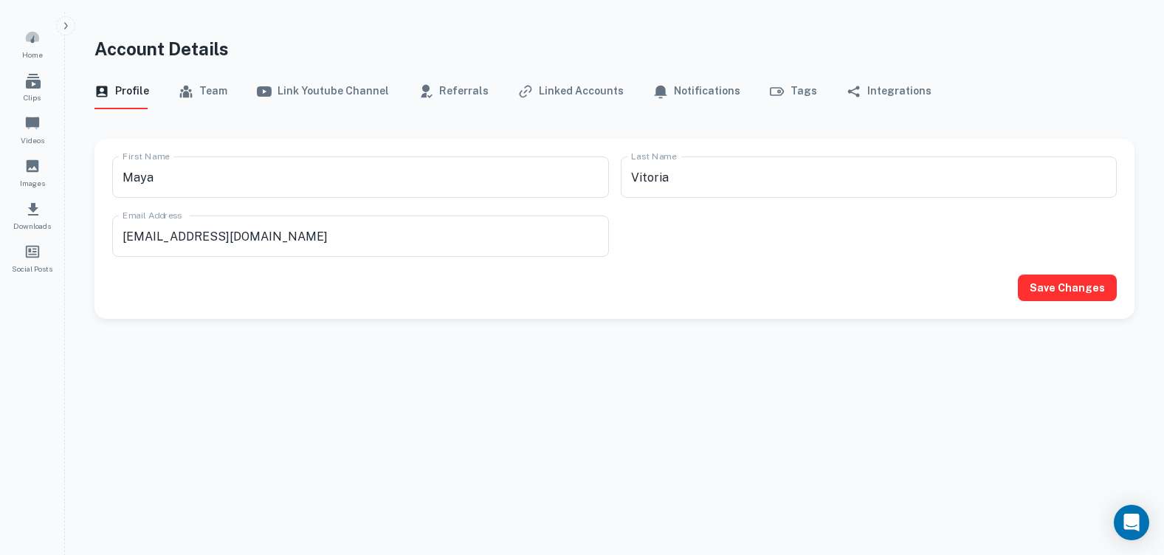
click at [70, 25] on icon "button" at bounding box center [66, 26] width 12 height 12
